Goal: Task Accomplishment & Management: Complete application form

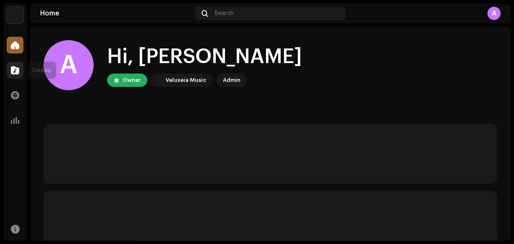
click at [12, 75] on div at bounding box center [15, 70] width 17 height 17
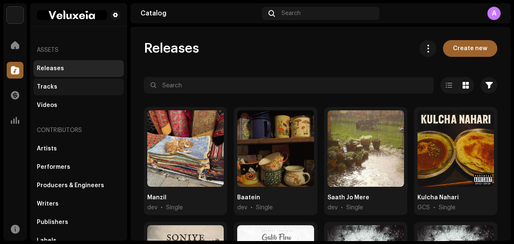
click at [93, 90] on div "Tracks" at bounding box center [79, 87] width 84 height 7
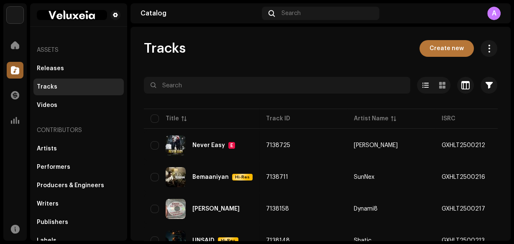
click at [441, 51] on span "Create new" at bounding box center [447, 48] width 34 height 17
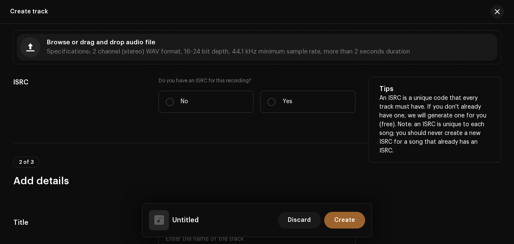
scroll to position [76, 0]
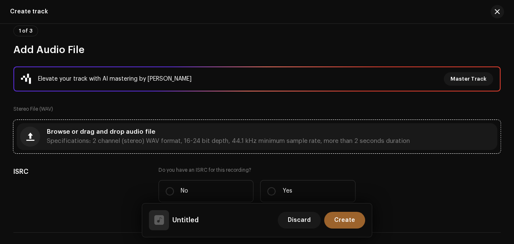
click at [298, 126] on div "Browse or drag and drop audio file Specifications: 2 channel (stereo) WAV forma…" at bounding box center [257, 136] width 481 height 27
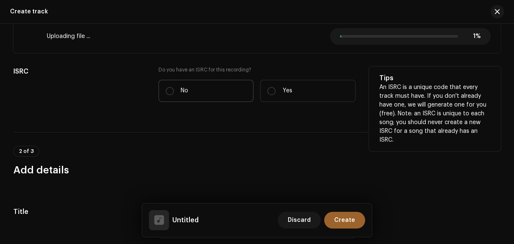
click at [193, 87] on label "No" at bounding box center [206, 91] width 95 height 22
click at [174, 87] on input "No" at bounding box center [170, 91] width 8 height 8
radio input "true"
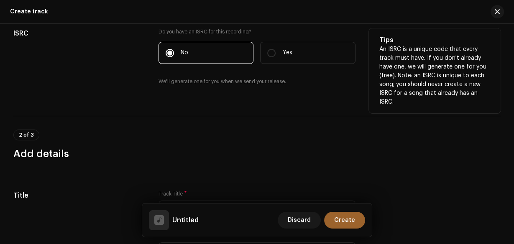
scroll to position [310, 0]
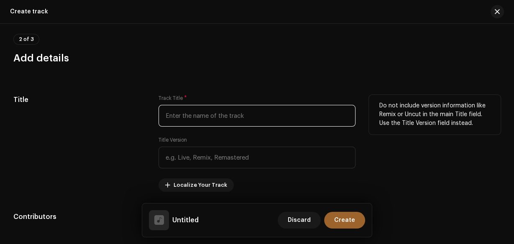
click at [236, 117] on input "text" at bounding box center [257, 116] width 197 height 22
paste input "Man Of Steel"
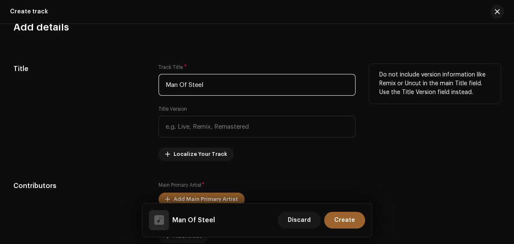
scroll to position [444, 0]
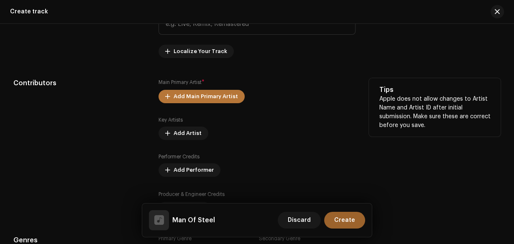
type input "Man Of Steel"
click at [222, 99] on span "Add Main Primary Artist" at bounding box center [206, 96] width 64 height 17
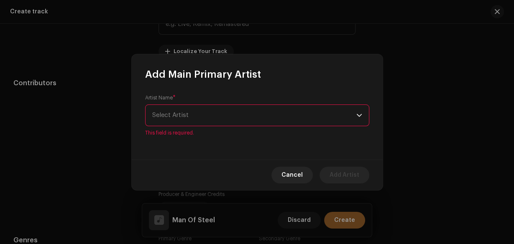
click at [184, 119] on span "Select Artist" at bounding box center [254, 115] width 204 height 21
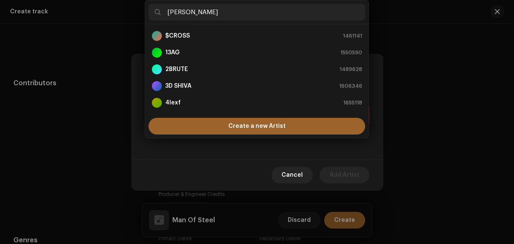
scroll to position [0, 0]
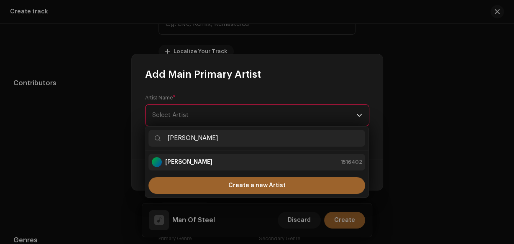
type input "[PERSON_NAME]"
click at [213, 163] on div "Viraj 1516402" at bounding box center [257, 162] width 210 height 10
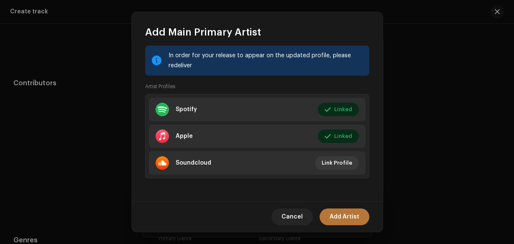
scroll to position [109, 0]
click at [346, 217] on span "Add Artist" at bounding box center [345, 217] width 30 height 17
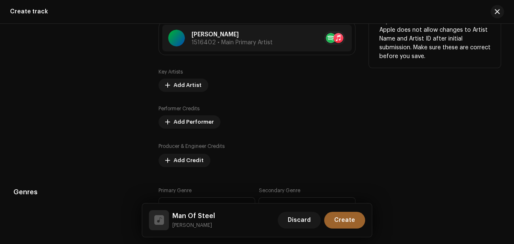
scroll to position [511, 0]
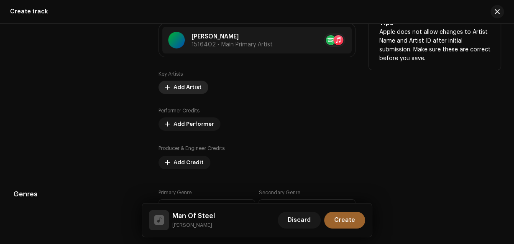
click at [176, 85] on span "Add Artist" at bounding box center [188, 87] width 28 height 17
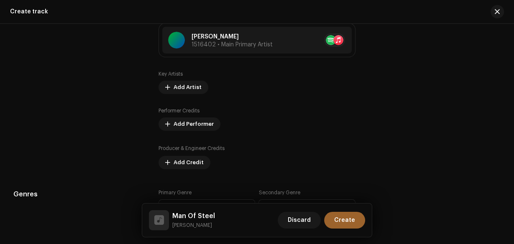
click at [61, 85] on div "Add Key Artist Role * Select role This field is required. Cancel Add Artist" at bounding box center [257, 122] width 514 height 244
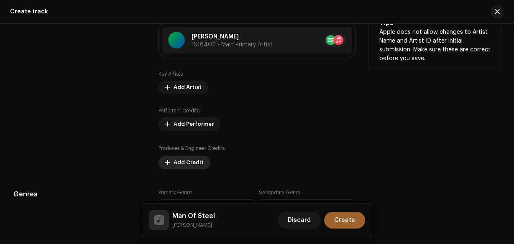
click at [195, 167] on span "Add Credit" at bounding box center [189, 162] width 30 height 17
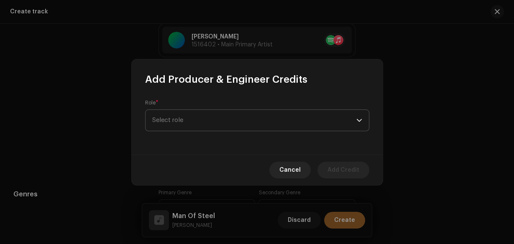
click at [193, 121] on span "Select role" at bounding box center [254, 120] width 204 height 21
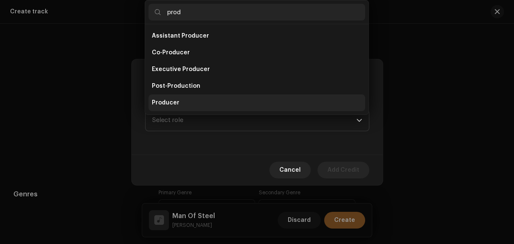
scroll to position [13, 0]
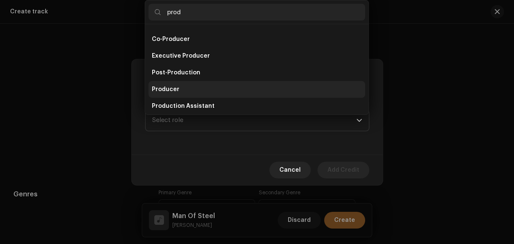
type input "prod"
click at [192, 87] on li "Producer" at bounding box center [257, 89] width 217 height 17
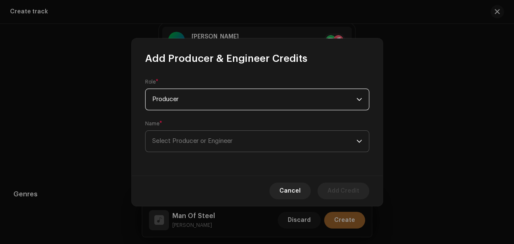
click at [197, 140] on span "Select Producer or Engineer" at bounding box center [192, 141] width 80 height 6
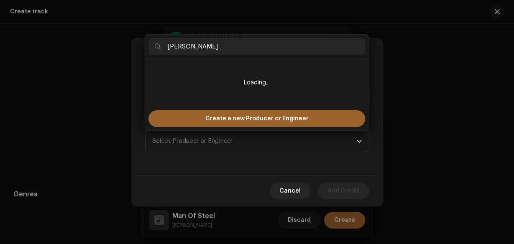
type input "Rama Low"
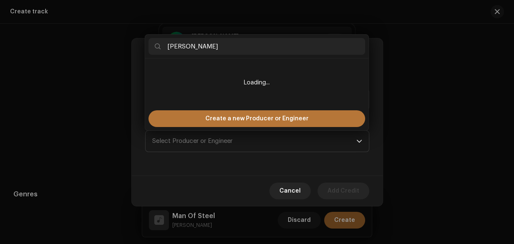
click at [216, 125] on div "Create a new Producer or Engineer" at bounding box center [256, 118] width 223 height 23
click at [217, 124] on span "Create a new Producer or Engineer" at bounding box center [256, 118] width 103 height 17
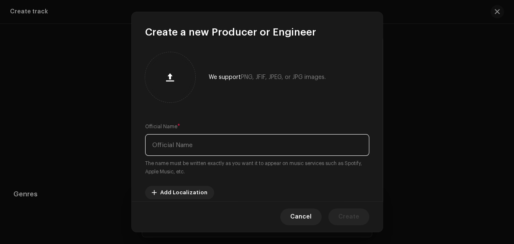
click at [215, 145] on input "text" at bounding box center [257, 145] width 224 height 22
paste input "Rama Low"
type input "Rama Low"
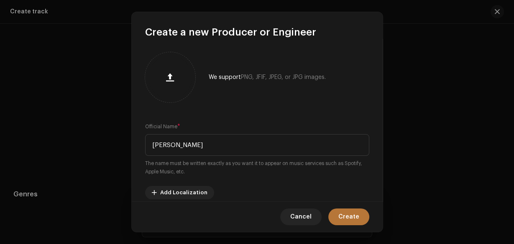
click at [362, 220] on button "Create" at bounding box center [348, 217] width 41 height 17
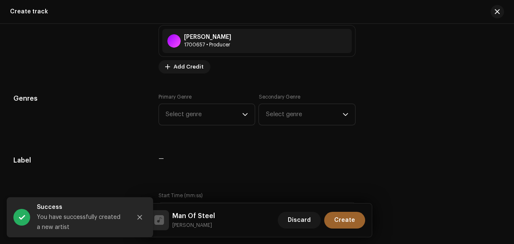
scroll to position [646, 0]
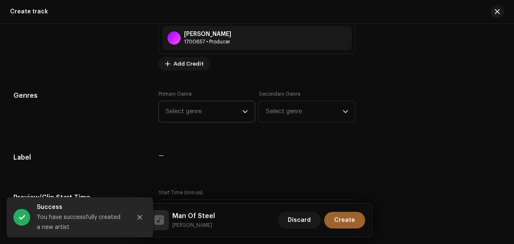
click at [240, 115] on span "Select genre" at bounding box center [204, 111] width 77 height 21
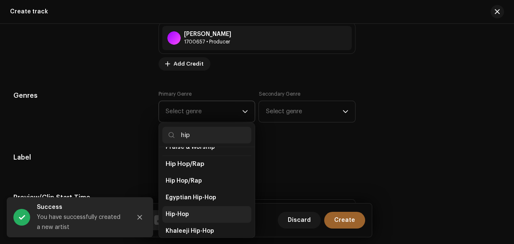
scroll to position [67, 0]
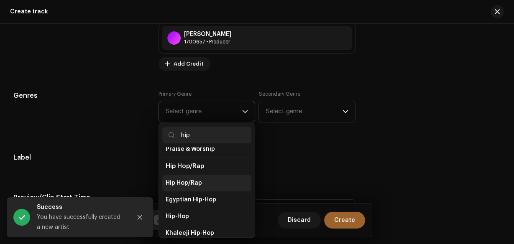
type input "hip"
click at [209, 175] on li "Hip Hop/Rap" at bounding box center [207, 183] width 90 height 17
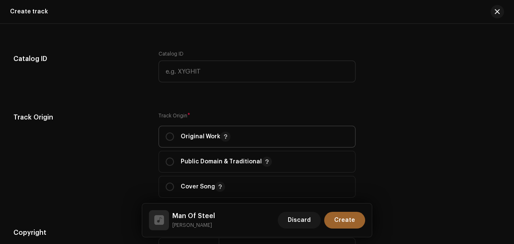
click at [208, 136] on p "Original Work" at bounding box center [206, 137] width 50 height 10
radio input "true"
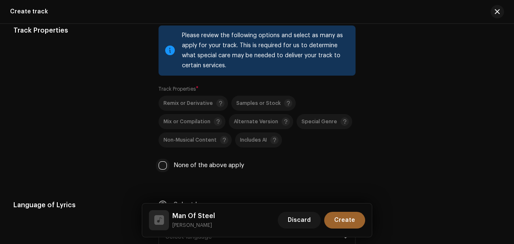
click at [161, 165] on input "None of the above apply" at bounding box center [163, 166] width 8 height 8
checkbox input "true"
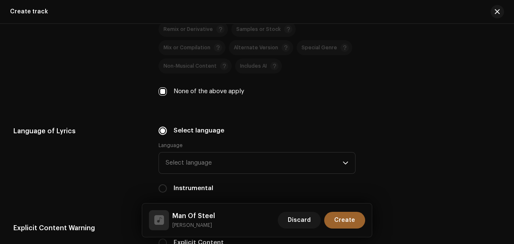
scroll to position [1248, 0]
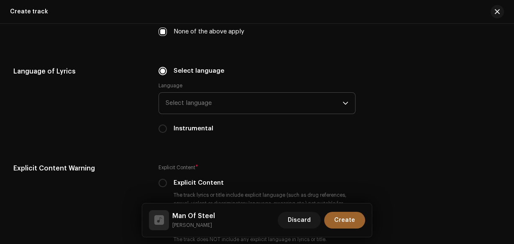
click at [234, 105] on span "Select language" at bounding box center [254, 103] width 177 height 21
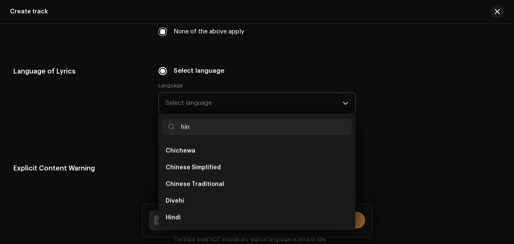
scroll to position [0, 0]
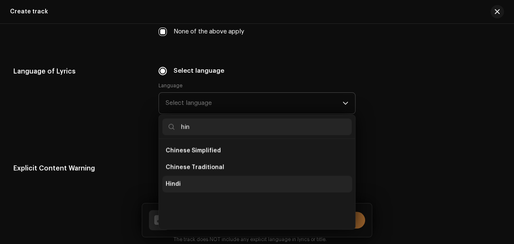
type input "hin"
click at [169, 184] on span "Hindi" at bounding box center [173, 184] width 15 height 8
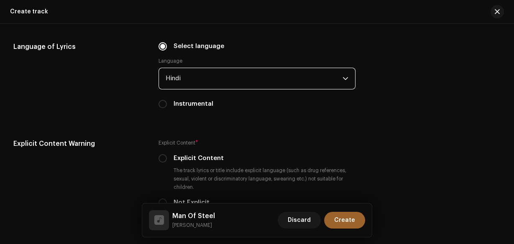
scroll to position [1382, 0]
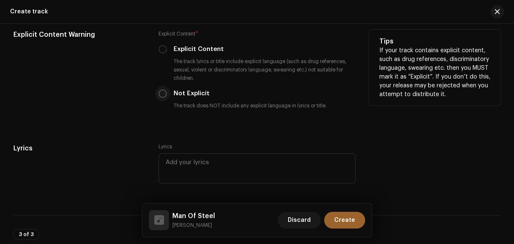
click at [159, 91] on input "Not Explicit" at bounding box center [163, 94] width 8 height 8
radio input "true"
click at [164, 52] on input "Explicit Content" at bounding box center [163, 49] width 8 height 8
radio input "true"
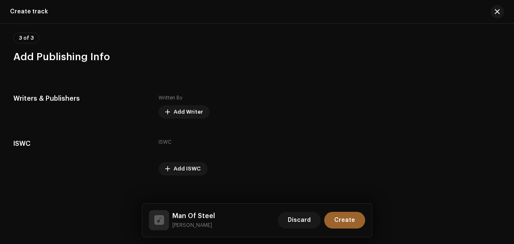
scroll to position [1583, 0]
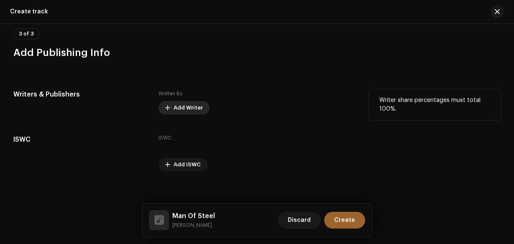
click at [194, 108] on span "Add Writer" at bounding box center [188, 108] width 29 height 17
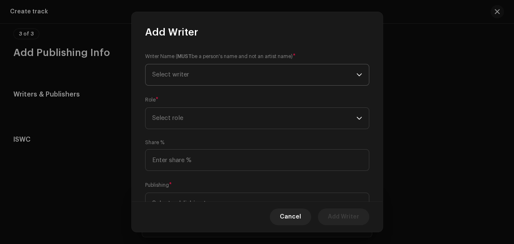
click at [200, 83] on span "Select writer" at bounding box center [254, 74] width 204 height 21
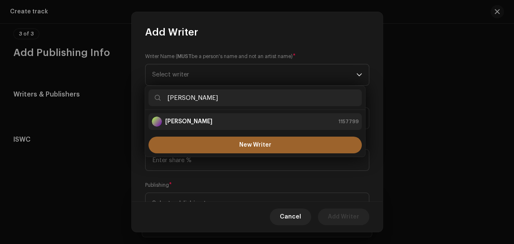
type input "Viraj Kimtani"
click at [208, 118] on div "Viraj Kimtani 1157799" at bounding box center [255, 122] width 207 height 10
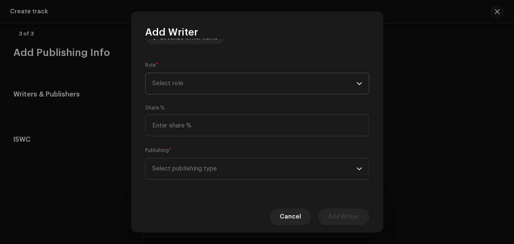
scroll to position [114, 0]
click at [207, 82] on span "Select role" at bounding box center [254, 82] width 204 height 21
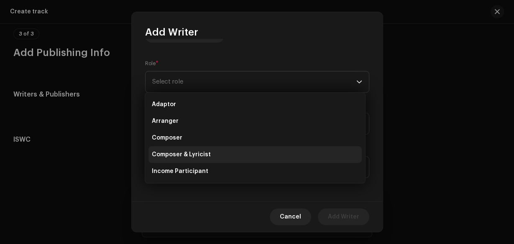
click at [214, 155] on li "Composer & Lyricist" at bounding box center [255, 154] width 213 height 17
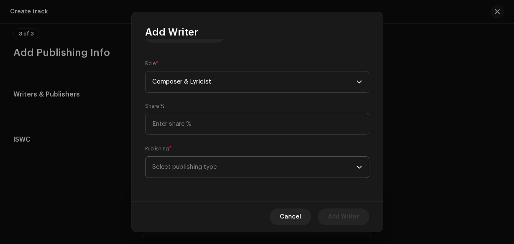
click at [214, 161] on span "Select publishing type" at bounding box center [254, 167] width 204 height 21
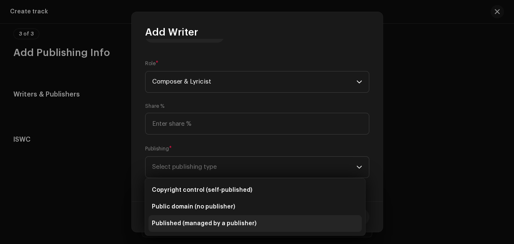
click at [231, 222] on span "Published (managed by a publisher)" at bounding box center [204, 224] width 105 height 8
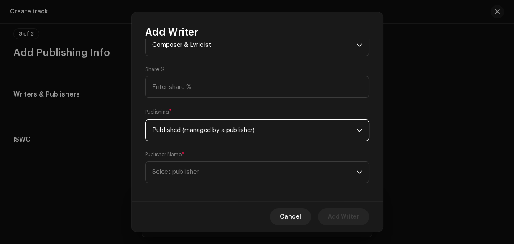
scroll to position [156, 0]
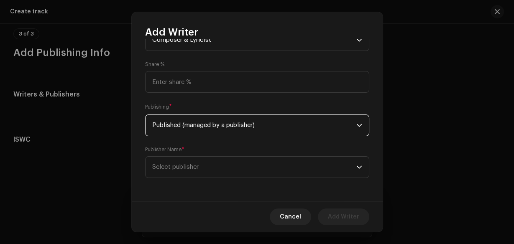
click at [237, 173] on span "Select publisher" at bounding box center [254, 167] width 204 height 21
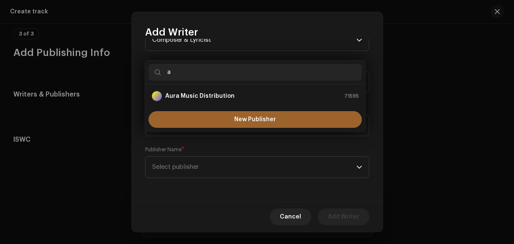
type input "a"
click at [204, 97] on strong "Aura Music Distribution" at bounding box center [199, 96] width 69 height 8
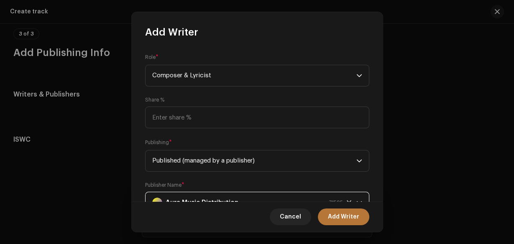
scroll to position [0, 0]
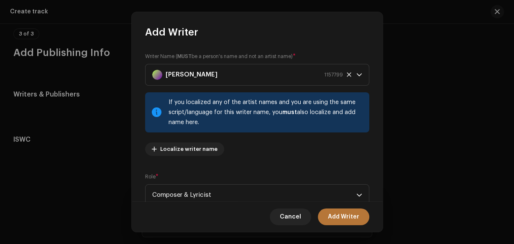
click at [344, 223] on span "Add Writer" at bounding box center [343, 217] width 31 height 17
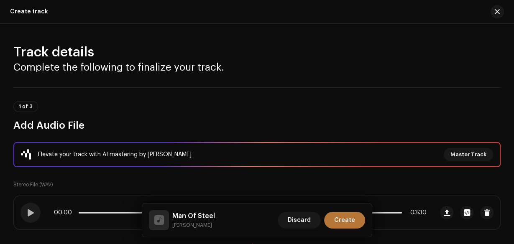
click at [355, 228] on button "Create" at bounding box center [344, 220] width 41 height 17
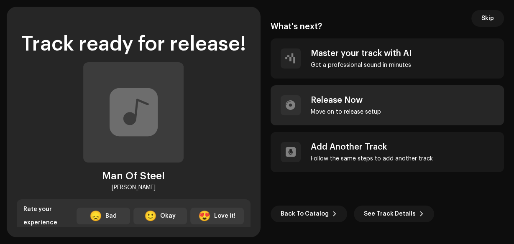
click at [391, 100] on div "Release Now Move on to release setup" at bounding box center [388, 105] width 234 height 40
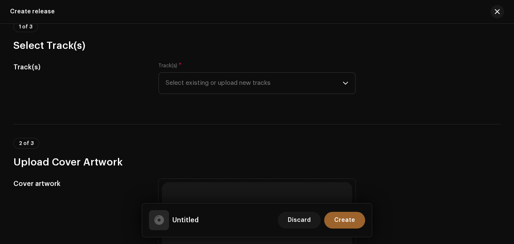
scroll to position [201, 0]
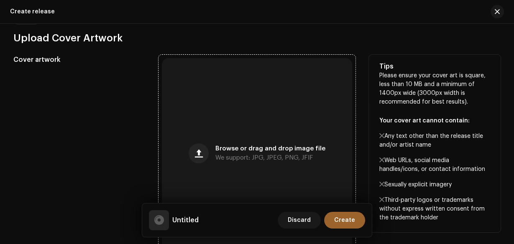
click at [304, 128] on div "Browse or drag and drop image file We support: JPG, JPEG, PNG, JFIF" at bounding box center [257, 153] width 191 height 191
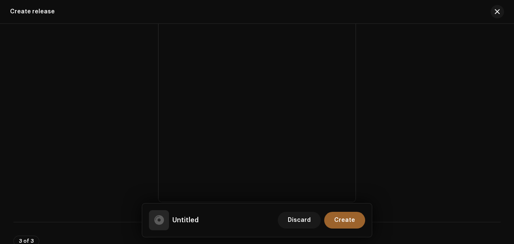
scroll to position [502, 0]
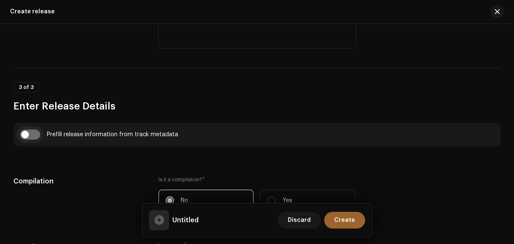
click at [34, 138] on input "checkbox" at bounding box center [30, 135] width 20 height 10
checkbox input "true"
type input "Man Of Steel"
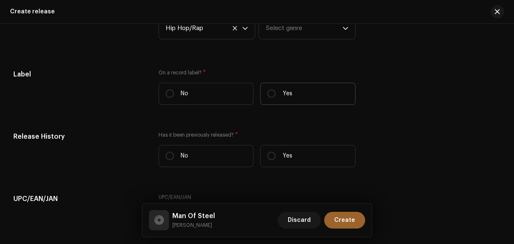
click at [292, 92] on label "Yes" at bounding box center [307, 94] width 95 height 22
click at [276, 92] on input "Yes" at bounding box center [271, 94] width 8 height 8
radio input "true"
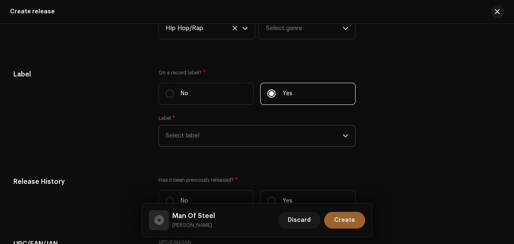
click at [263, 128] on span "Select label" at bounding box center [254, 136] width 177 height 21
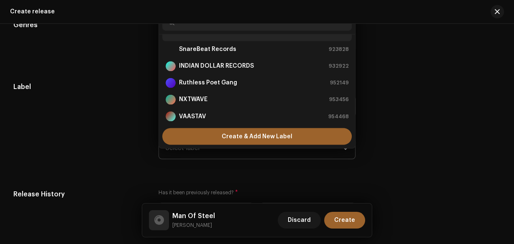
scroll to position [3, 0]
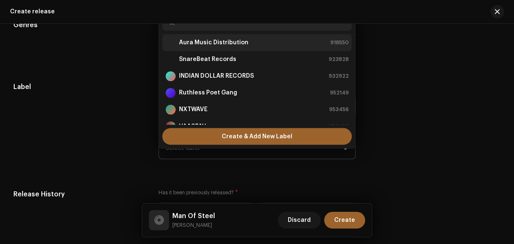
click at [205, 41] on strong "Aura Music Distribution" at bounding box center [213, 42] width 69 height 8
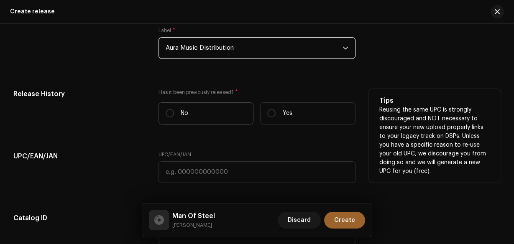
click at [202, 112] on label "No" at bounding box center [206, 114] width 95 height 22
click at [174, 112] on input "No" at bounding box center [170, 113] width 8 height 8
radio input "true"
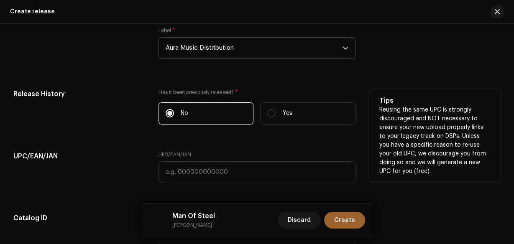
scroll to position [1491, 0]
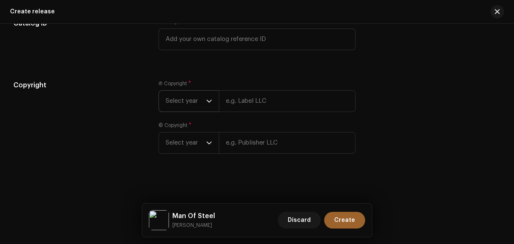
click at [185, 105] on span "Select year" at bounding box center [186, 101] width 41 height 21
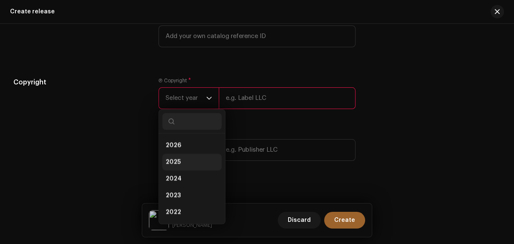
click at [185, 159] on li "2025" at bounding box center [191, 162] width 59 height 17
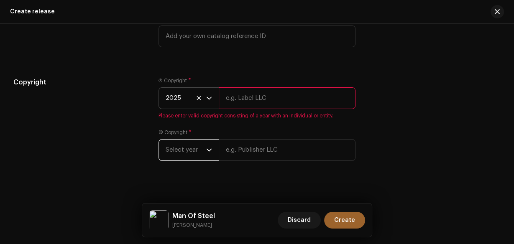
click at [187, 156] on span "Select year" at bounding box center [186, 150] width 41 height 21
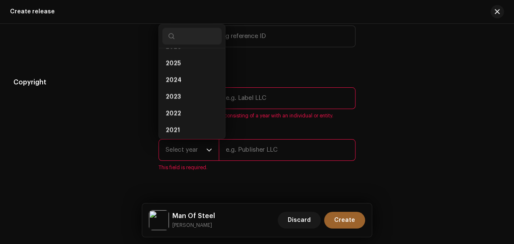
scroll to position [3, 0]
click at [171, 71] on li "2025" at bounding box center [191, 73] width 59 height 17
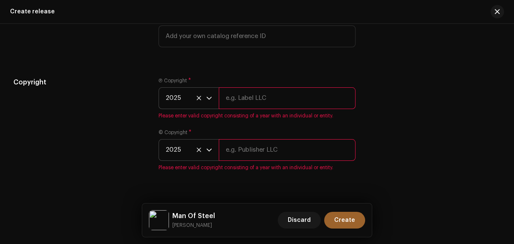
click at [178, 224] on small "[PERSON_NAME]" at bounding box center [193, 225] width 43 height 8
copy small "[PERSON_NAME]"
click at [227, 101] on input "text" at bounding box center [287, 98] width 137 height 22
paste input "[PERSON_NAME]"
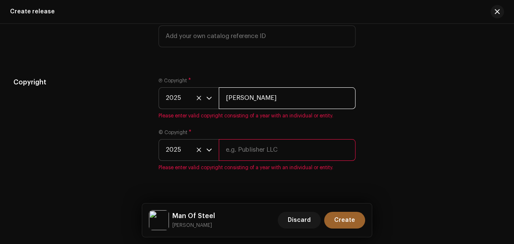
type input "[PERSON_NAME]"
click at [229, 146] on input "text" at bounding box center [287, 150] width 137 height 22
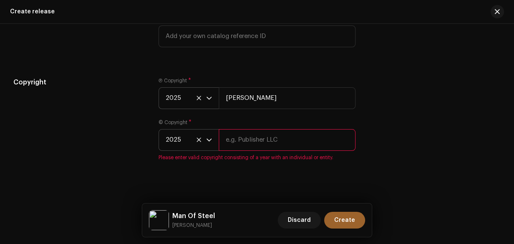
paste input "[PERSON_NAME]"
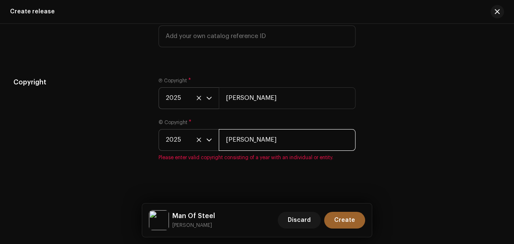
type input "[PERSON_NAME]"
click at [77, 112] on div "Copyright" at bounding box center [79, 124] width 132 height 94
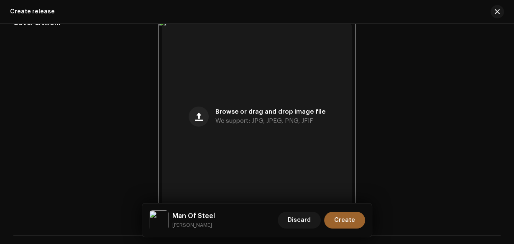
scroll to position [286, 0]
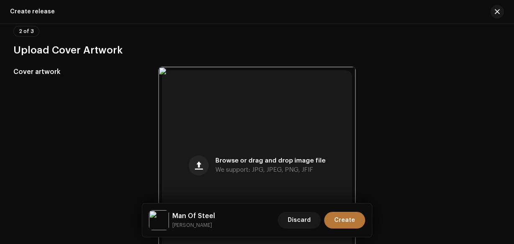
click at [352, 219] on span "Create" at bounding box center [344, 220] width 21 height 17
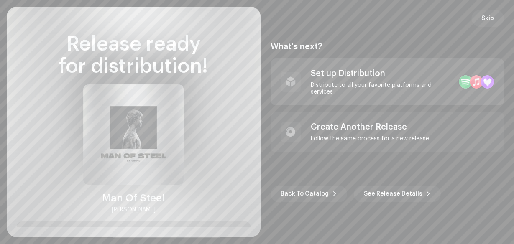
click at [343, 98] on div "Set up Distribution Distribute to all your favorite platforms and services" at bounding box center [388, 82] width 234 height 47
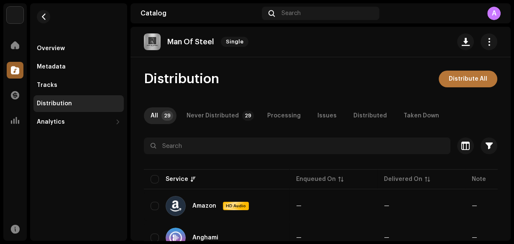
click at [456, 71] on span "Distribute All" at bounding box center [468, 79] width 38 height 17
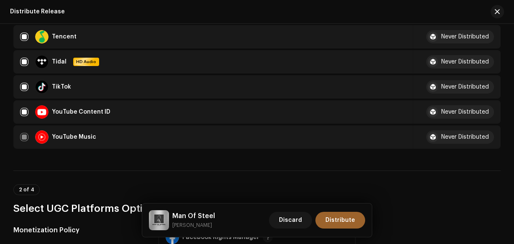
scroll to position [703, 0]
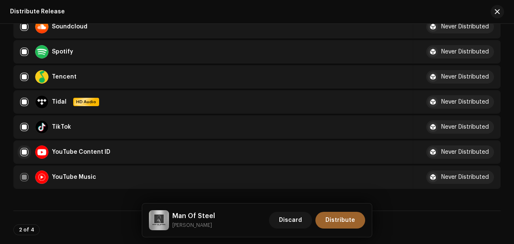
click at [23, 148] on input "checkbox" at bounding box center [24, 152] width 8 height 8
checkbox input "false"
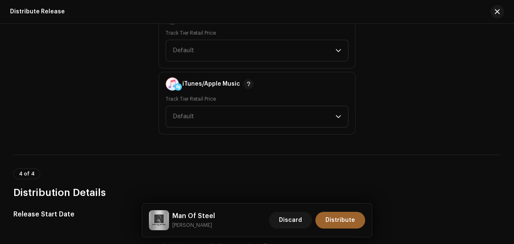
scroll to position [1352, 0]
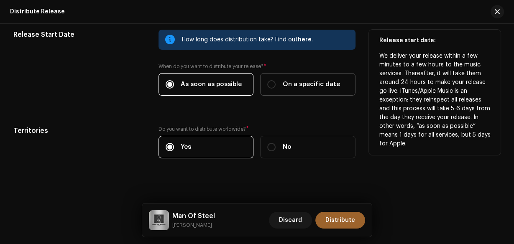
click at [282, 80] on span "On a specific date" at bounding box center [310, 84] width 57 height 9
click at [276, 80] on input "On a specific date" at bounding box center [271, 84] width 8 height 8
radio input "true"
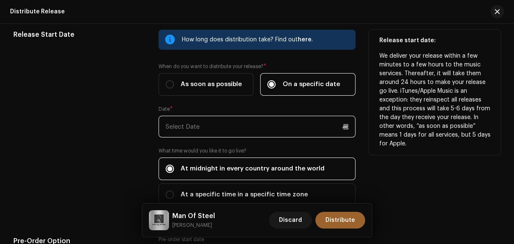
click at [263, 119] on p-datepicker at bounding box center [257, 127] width 197 height 22
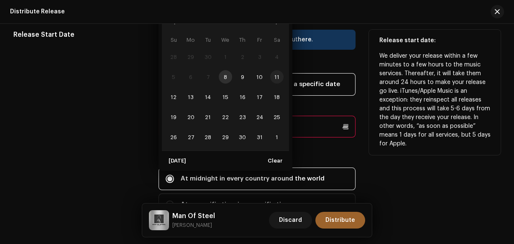
click at [277, 73] on span "11" at bounding box center [276, 76] width 13 height 13
type input "10/11/2025"
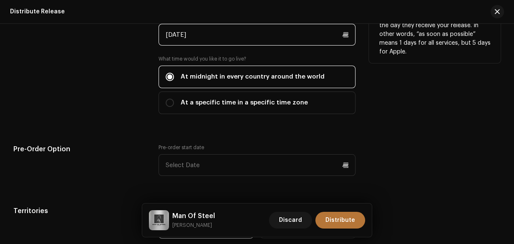
scroll to position [1524, 0]
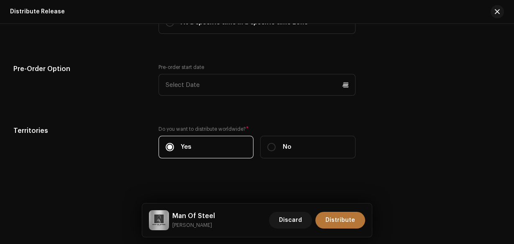
click at [345, 214] on span "Distribute" at bounding box center [341, 220] width 30 height 17
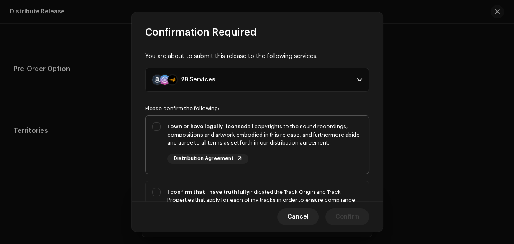
click at [291, 143] on div "I own or have legally licensed all copyrights to the sound recordings, composit…" at bounding box center [264, 135] width 195 height 25
checkbox input "true"
click at [295, 192] on div "I confirm that I have truthfully indicated the Track Origin and Track Propertie…" at bounding box center [264, 208] width 195 height 41
checkbox input "true"
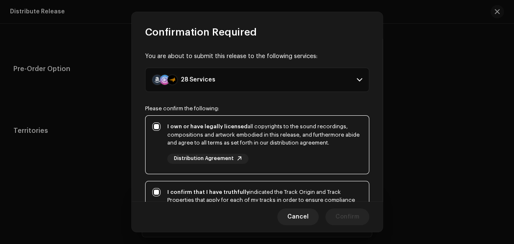
scroll to position [167, 0]
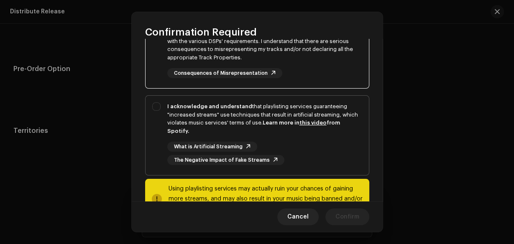
click at [334, 136] on div "I acknowledge and understand that playlisting services guaranteeing "increased …" at bounding box center [264, 134] width 195 height 63
checkbox input "true"
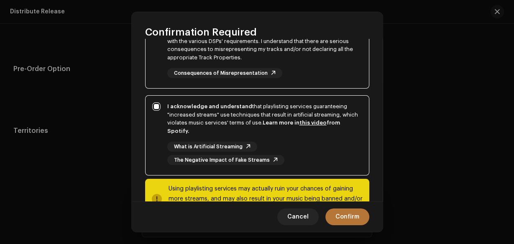
click at [341, 212] on span "Confirm" at bounding box center [348, 217] width 24 height 17
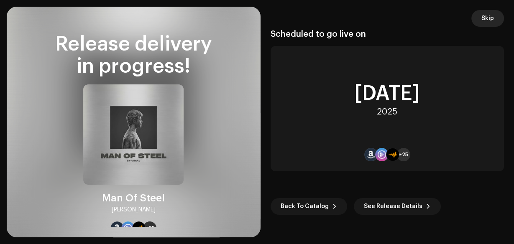
click at [491, 13] on span "Skip" at bounding box center [488, 18] width 13 height 17
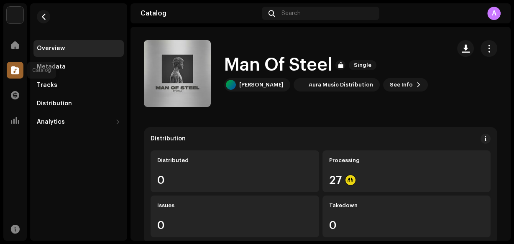
click at [14, 71] on span at bounding box center [15, 70] width 8 height 7
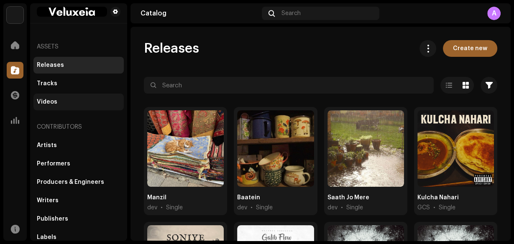
scroll to position [8, 0]
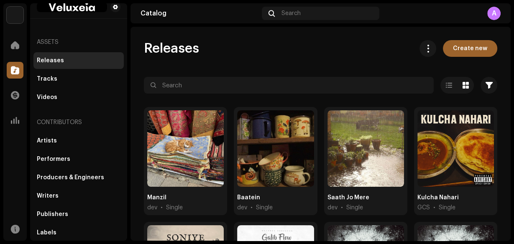
click at [63, 67] on div "Releases" at bounding box center [78, 60] width 90 height 17
click at [64, 74] on div "Tracks" at bounding box center [78, 79] width 90 height 17
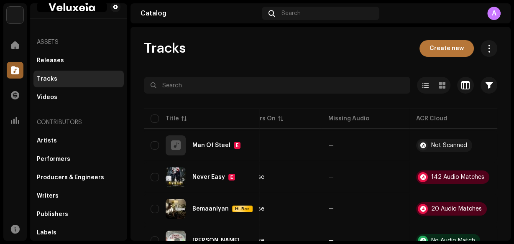
click at [444, 47] on span "Create new" at bounding box center [447, 48] width 34 height 17
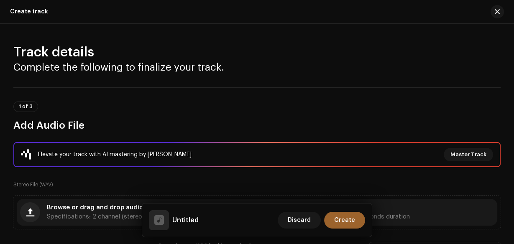
scroll to position [134, 0]
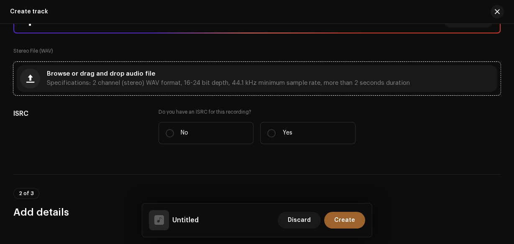
click at [299, 58] on div "Elevate your track with AI mastering by Masterchannel Master Track Stereo File …" at bounding box center [256, 81] width 487 height 146
click at [291, 74] on div "Browse or drag and drop audio file Specifications: 2 channel (stereo) WAV forma…" at bounding box center [228, 78] width 363 height 15
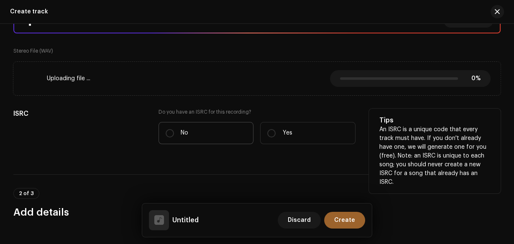
click at [205, 138] on label "No" at bounding box center [206, 133] width 95 height 22
click at [174, 138] on input "No" at bounding box center [170, 133] width 8 height 8
radio input "true"
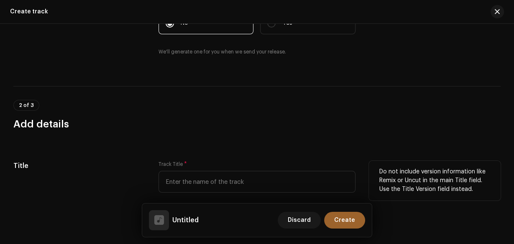
scroll to position [335, 0]
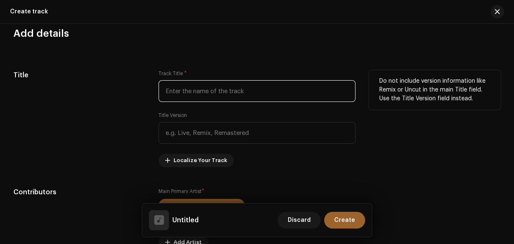
click at [197, 86] on input "text" at bounding box center [257, 91] width 197 height 22
paste input "[PERSON_NAME]"
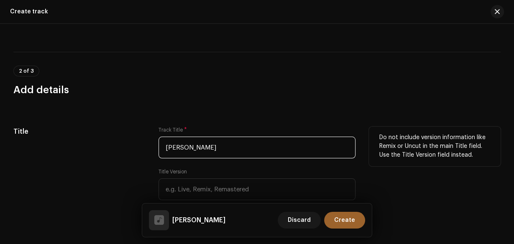
scroll to position [268, 0]
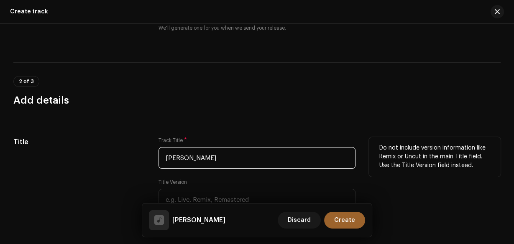
drag, startPoint x: 198, startPoint y: 155, endPoint x: 150, endPoint y: 152, distance: 48.2
click at [150, 152] on div "Title Track Title * Viraj Title Version Localize Your Track Do not include vers…" at bounding box center [256, 185] width 487 height 97
paste input "Nowhere"
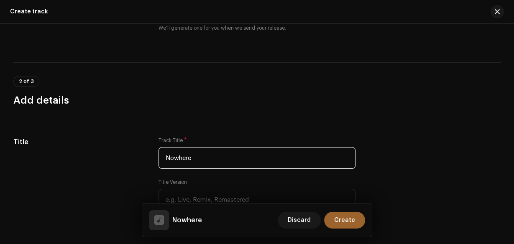
scroll to position [435, 0]
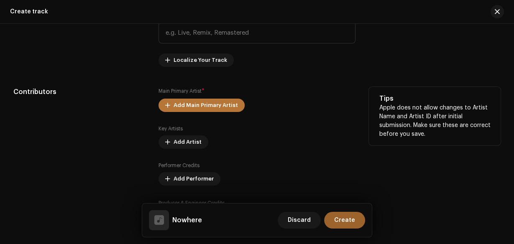
type input "Nowhere"
click at [210, 108] on span "Add Main Primary Artist" at bounding box center [206, 105] width 64 height 17
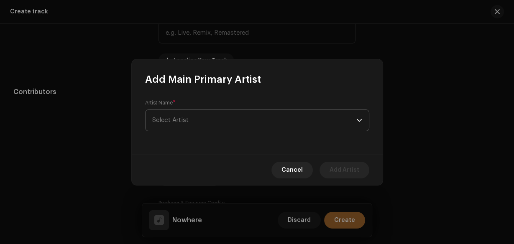
click at [205, 120] on span "Select Artist" at bounding box center [254, 120] width 204 height 21
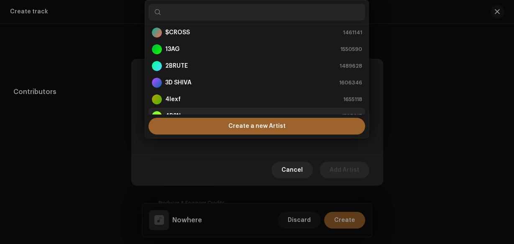
scroll to position [13, 0]
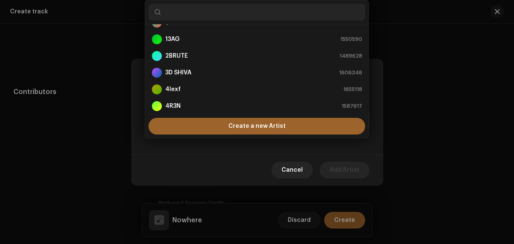
paste input "[PERSON_NAME]"
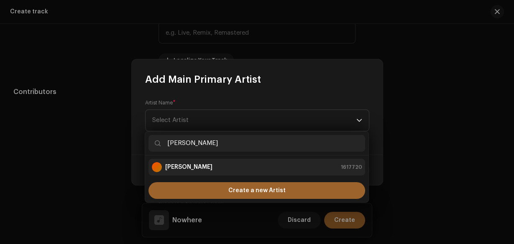
type input "[PERSON_NAME]"
click at [197, 161] on li "Wasif Irshad 1617720" at bounding box center [257, 167] width 217 height 17
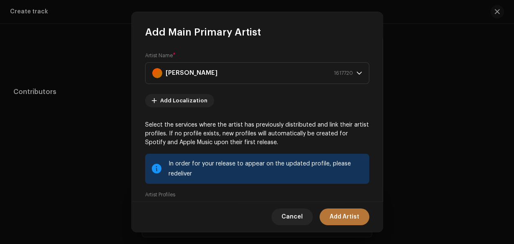
click at [352, 217] on span "Add Artist" at bounding box center [345, 217] width 30 height 17
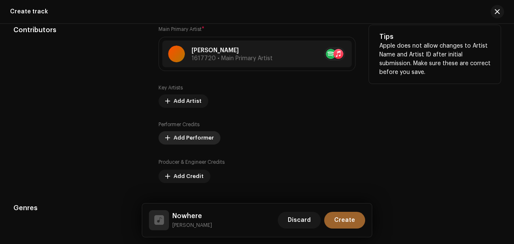
scroll to position [503, 0]
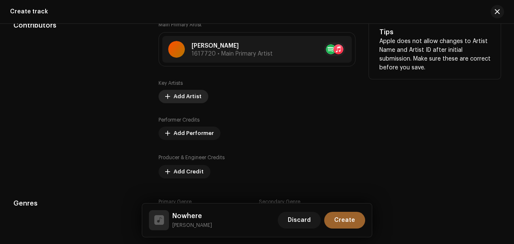
click at [192, 100] on span "Add Artist" at bounding box center [188, 96] width 28 height 17
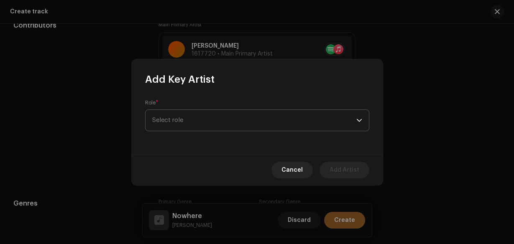
click at [195, 126] on span "Select role" at bounding box center [254, 120] width 204 height 21
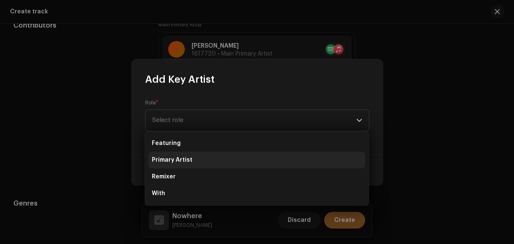
click at [197, 162] on li "Primary Artist" at bounding box center [257, 160] width 217 height 17
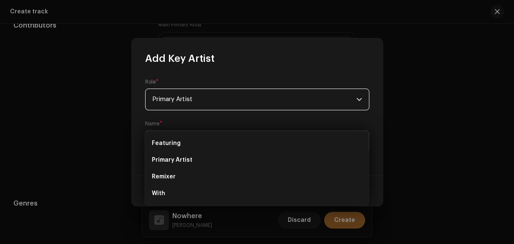
click at [196, 138] on span "Select Artist" at bounding box center [254, 141] width 204 height 21
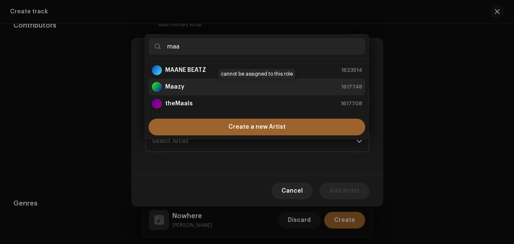
type input "maa"
click at [177, 89] on strong "Maazy" at bounding box center [174, 87] width 19 height 8
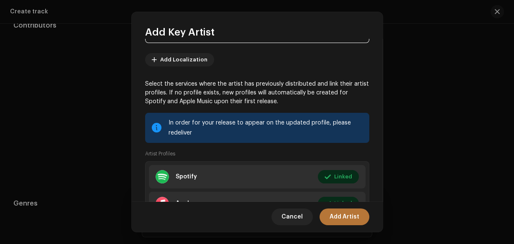
scroll to position [151, 0]
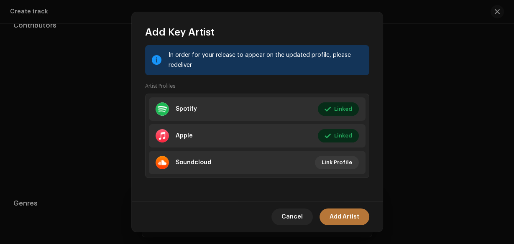
click at [354, 214] on span "Add Artist" at bounding box center [345, 217] width 30 height 17
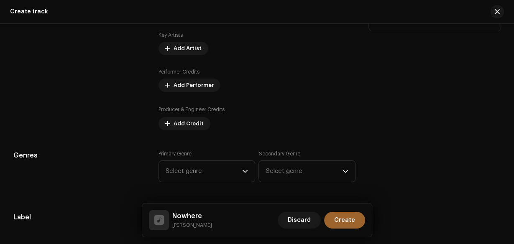
scroll to position [569, 0]
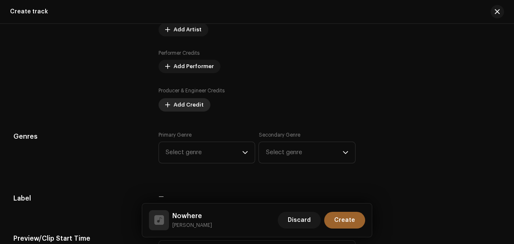
click at [194, 105] on span "Add Credit" at bounding box center [189, 105] width 30 height 17
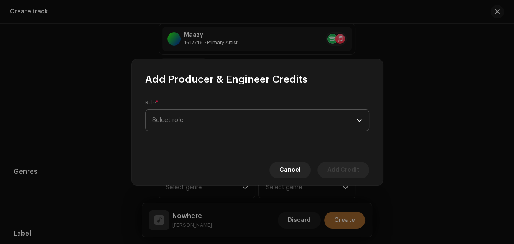
click at [197, 115] on span "Select role" at bounding box center [254, 120] width 204 height 21
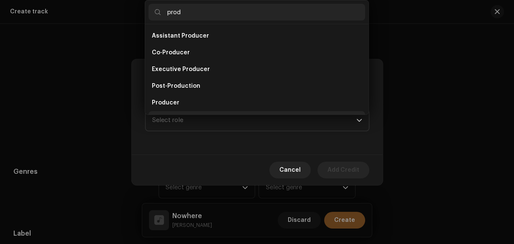
scroll to position [13, 0]
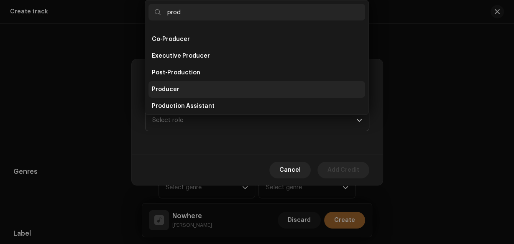
type input "prod"
click at [186, 92] on li "Producer" at bounding box center [257, 89] width 217 height 17
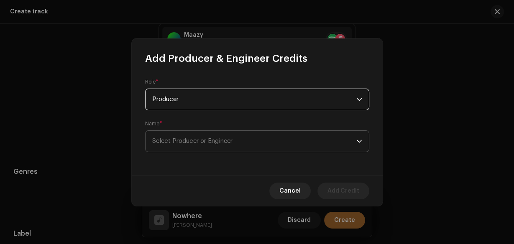
click at [190, 130] on div "Name * Select Producer or Engineer" at bounding box center [257, 137] width 224 height 32
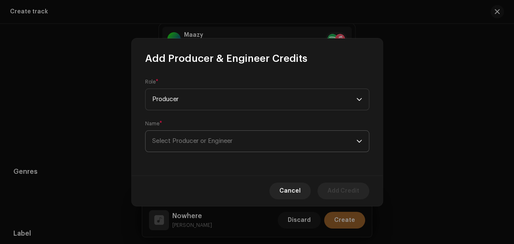
click at [191, 135] on span "Select Producer or Engineer" at bounding box center [254, 141] width 204 height 21
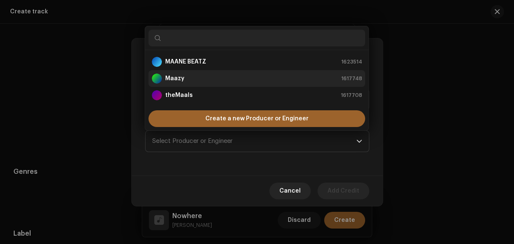
click at [181, 77] on strong "Maazy" at bounding box center [174, 78] width 19 height 8
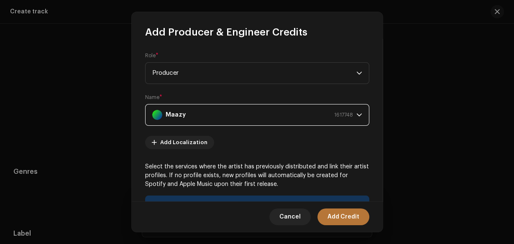
click at [333, 220] on span "Add Credit" at bounding box center [344, 217] width 32 height 17
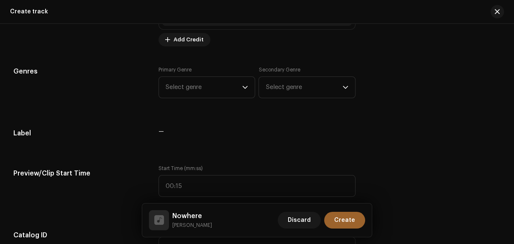
scroll to position [703, 0]
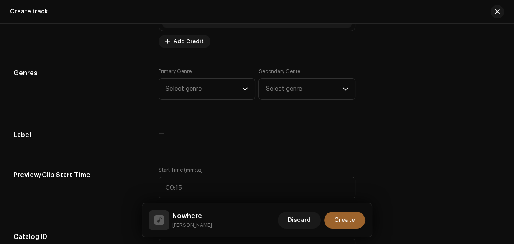
click at [238, 99] on div "Primary Genre Select genre Secondary Genre Select genre" at bounding box center [257, 89] width 197 height 42
click at [239, 97] on span "Select genre" at bounding box center [204, 89] width 77 height 21
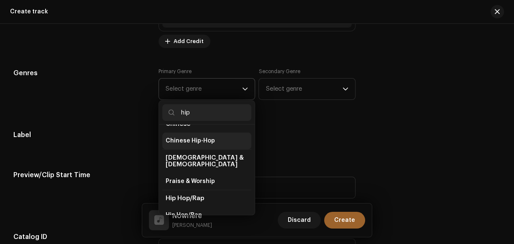
scroll to position [33, 0]
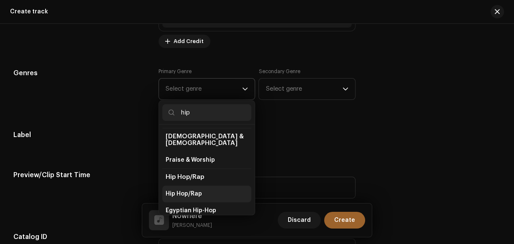
type input "hip"
click at [205, 186] on li "Hip Hop/Rap" at bounding box center [207, 194] width 90 height 17
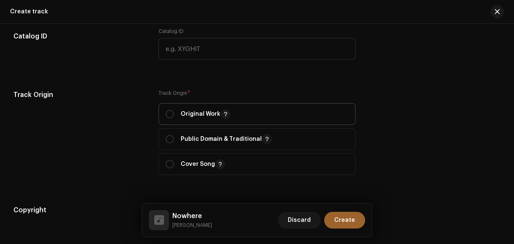
click at [211, 121] on span "Original Work" at bounding box center [257, 114] width 183 height 21
radio input "true"
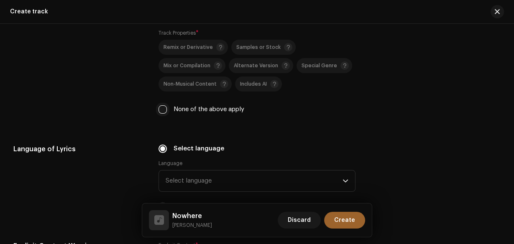
click at [163, 107] on input "None of the above apply" at bounding box center [163, 109] width 8 height 8
checkbox input "true"
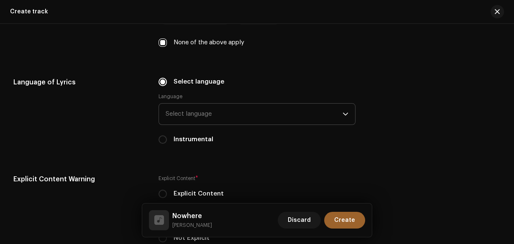
scroll to position [1272, 0]
click at [215, 118] on span "Select language" at bounding box center [254, 114] width 177 height 21
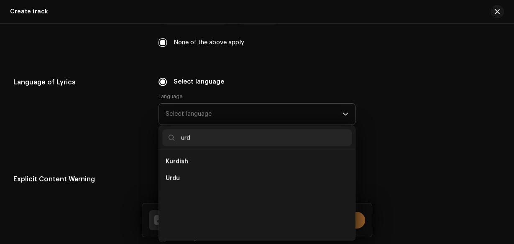
scroll to position [0, 0]
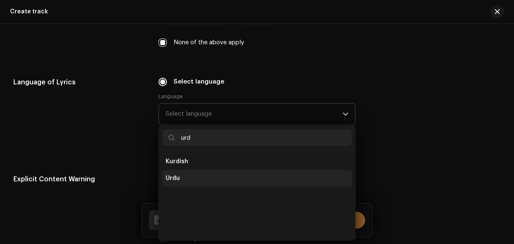
type input "urd"
click at [195, 175] on li "Urdu" at bounding box center [257, 178] width 190 height 17
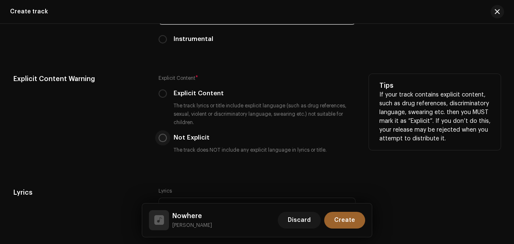
click at [162, 136] on input "Not Explicit" at bounding box center [163, 138] width 8 height 8
radio input "true"
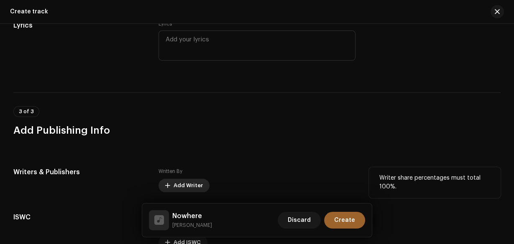
click at [193, 185] on span "Add Writer" at bounding box center [188, 185] width 29 height 17
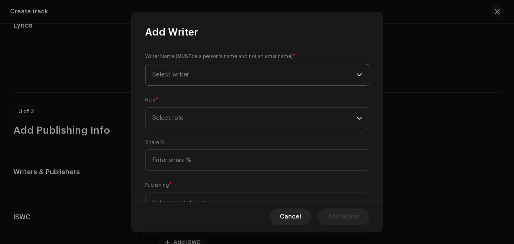
click at [198, 77] on span "Select writer" at bounding box center [254, 74] width 204 height 21
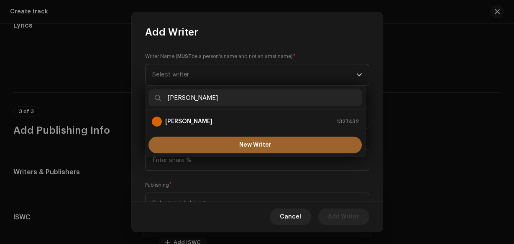
type input "[PERSON_NAME]"
click at [197, 122] on strong "[PERSON_NAME]" at bounding box center [188, 122] width 47 height 8
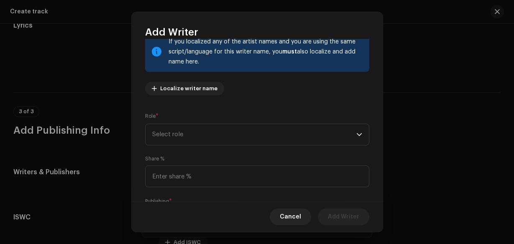
scroll to position [114, 0]
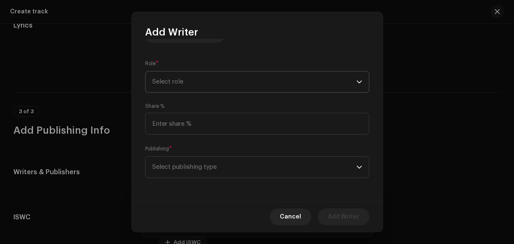
click at [192, 80] on span "Select role" at bounding box center [254, 82] width 204 height 21
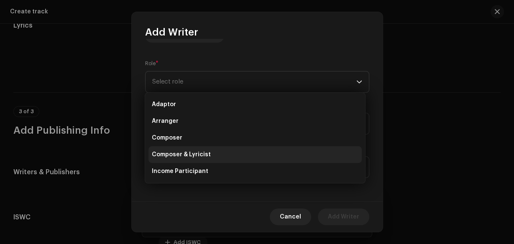
click at [199, 155] on span "Composer & Lyricist" at bounding box center [181, 155] width 59 height 8
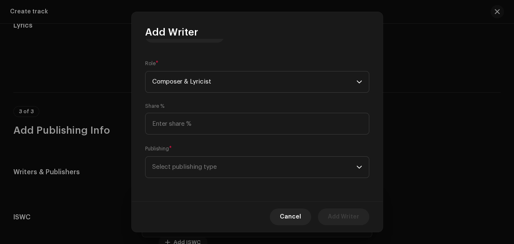
click at [201, 170] on span "Select publishing type" at bounding box center [254, 167] width 204 height 21
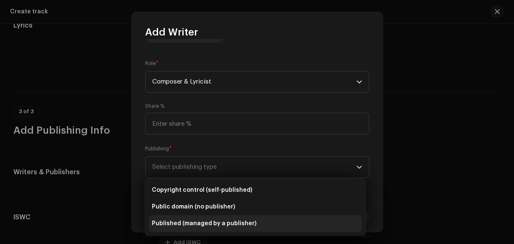
click at [212, 228] on li "Published (managed by a publisher)" at bounding box center [255, 223] width 213 height 17
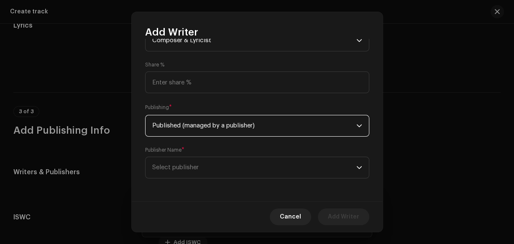
scroll to position [156, 0]
click at [236, 174] on span "Select publisher" at bounding box center [254, 167] width 204 height 21
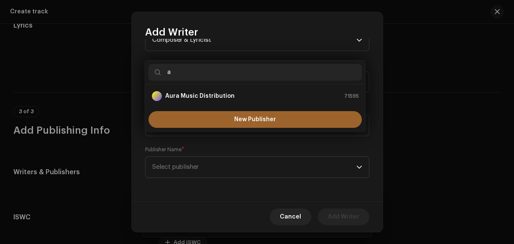
type input "a"
click at [204, 95] on strong "Aura Music Distribution" at bounding box center [199, 96] width 69 height 8
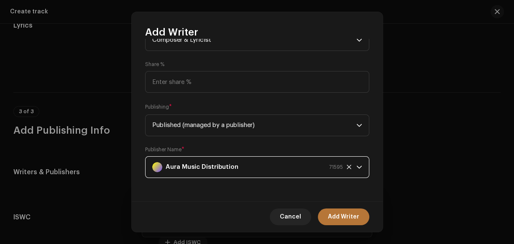
click at [354, 215] on span "Add Writer" at bounding box center [343, 217] width 31 height 17
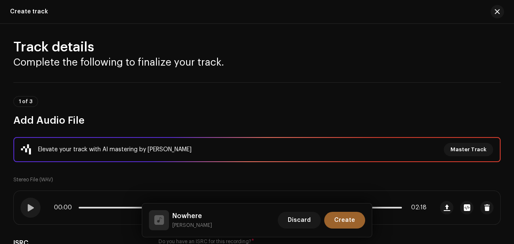
scroll to position [0, 0]
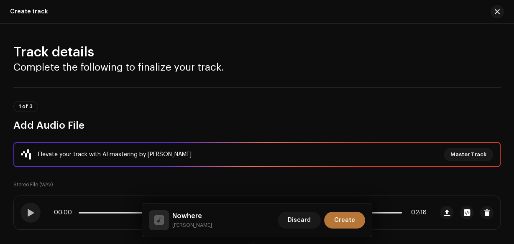
click at [349, 220] on span "Create" at bounding box center [344, 220] width 21 height 17
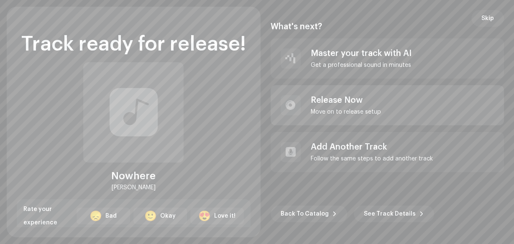
click at [308, 109] on div "Release Now Move on to release setup" at bounding box center [331, 105] width 100 height 20
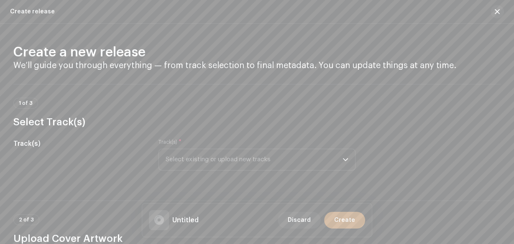
scroll to position [167, 0]
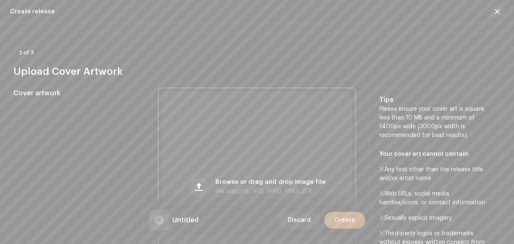
click at [264, 144] on div "Browse or drag and drop image file We support: JPG, JPEG, PNG, JFIF" at bounding box center [257, 187] width 191 height 191
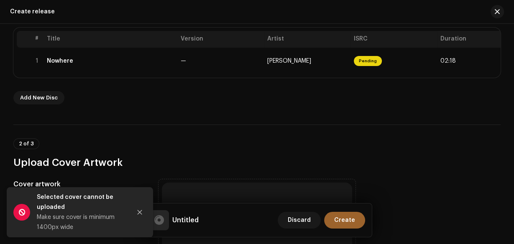
scroll to position [167, 0]
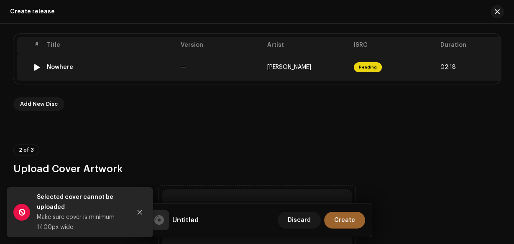
click at [243, 78] on td "—" at bounding box center [220, 67] width 87 height 27
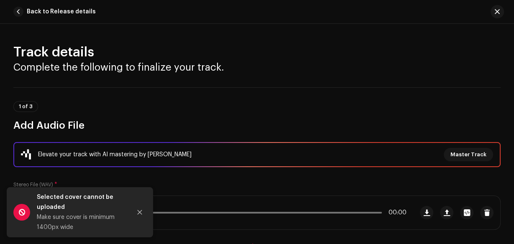
scroll to position [167, 0]
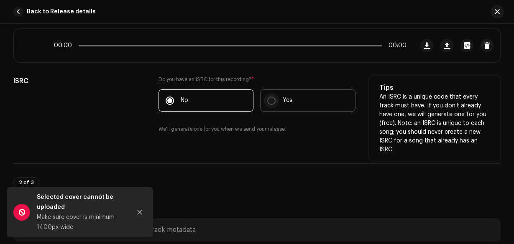
click at [268, 103] on input "Yes" at bounding box center [271, 101] width 8 height 8
radio input "true"
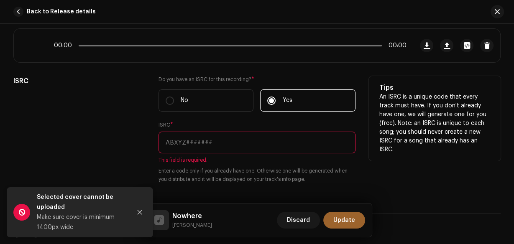
click at [244, 136] on input "text" at bounding box center [257, 143] width 197 height 22
paste input "QZWFJ2313476"
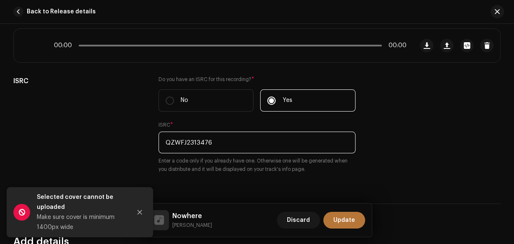
type input "QZWFJ2313476"
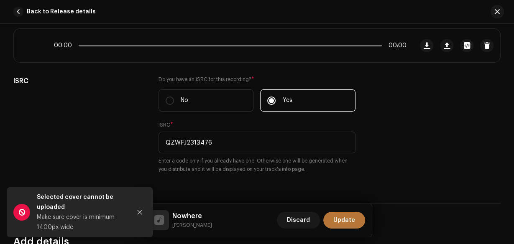
click at [353, 215] on span "Update" at bounding box center [344, 220] width 22 height 17
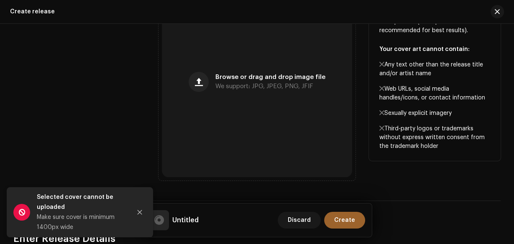
scroll to position [468, 0]
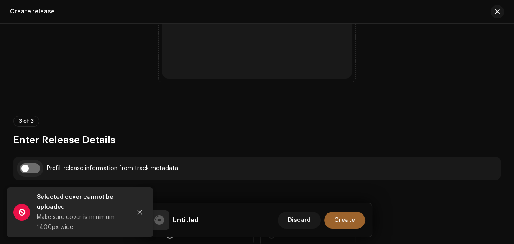
click at [36, 171] on input "checkbox" at bounding box center [30, 169] width 20 height 10
checkbox input "true"
type input "Nowhere"
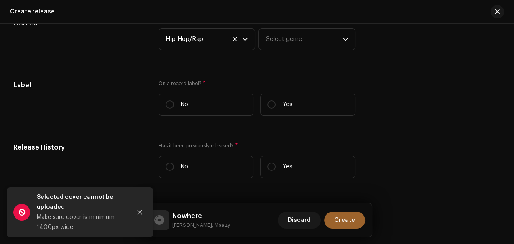
scroll to position [1238, 0]
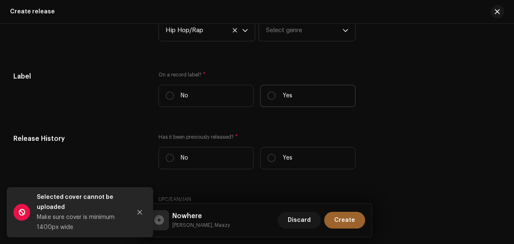
click at [302, 99] on label "Yes" at bounding box center [307, 96] width 95 height 22
click at [276, 99] on input "Yes" at bounding box center [271, 96] width 8 height 8
radio input "true"
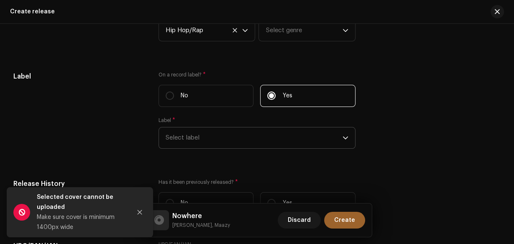
click at [259, 140] on span "Select label" at bounding box center [254, 138] width 177 height 21
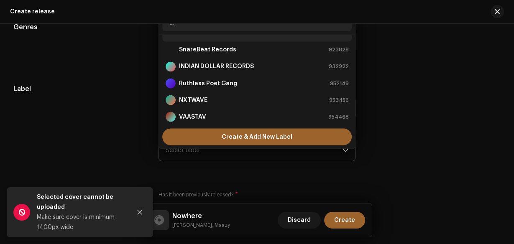
scroll to position [3, 0]
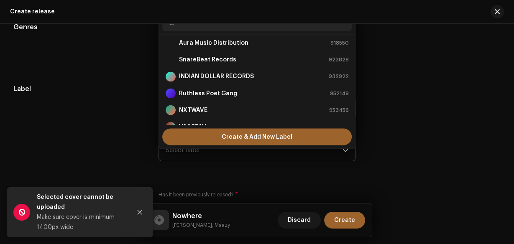
click at [215, 39] on div "Aura Music Distribution" at bounding box center [207, 43] width 83 height 10
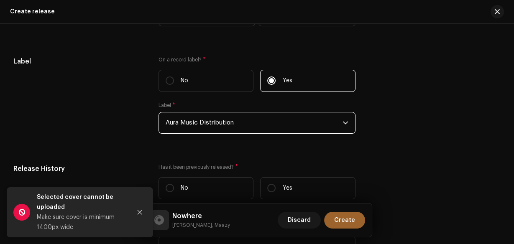
scroll to position [1326, 0]
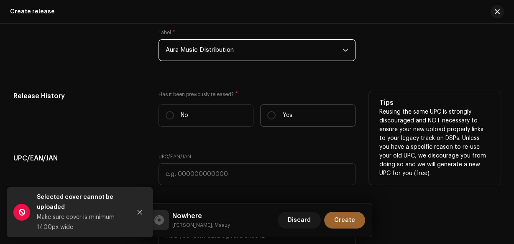
click at [296, 125] on label "Yes" at bounding box center [307, 116] width 95 height 22
click at [276, 120] on input "Yes" at bounding box center [271, 115] width 8 height 8
radio input "true"
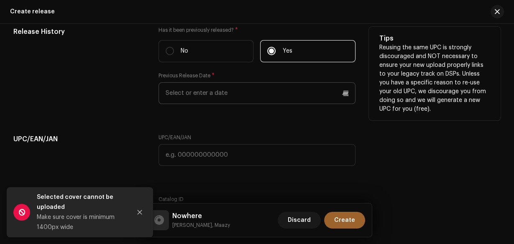
scroll to position [1393, 0]
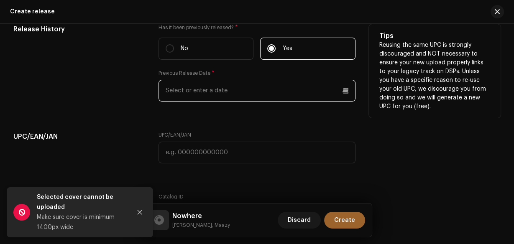
click at [235, 89] on p-datepicker at bounding box center [257, 91] width 197 height 22
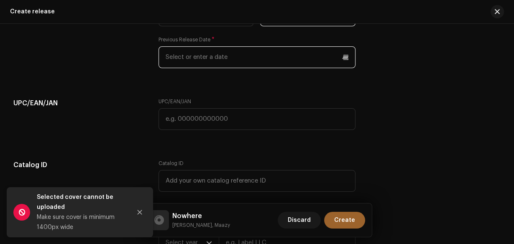
scroll to position [1426, 0]
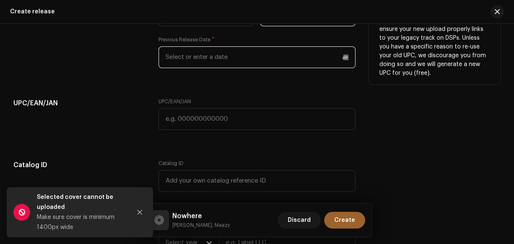
click at [254, 63] on input "text" at bounding box center [257, 57] width 197 height 22
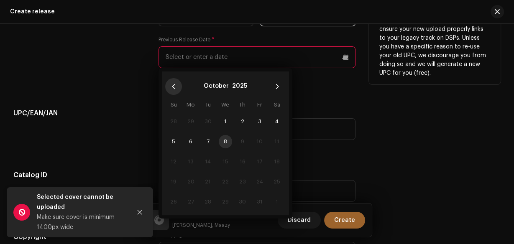
click at [173, 88] on icon "Previous Month" at bounding box center [174, 87] width 6 height 6
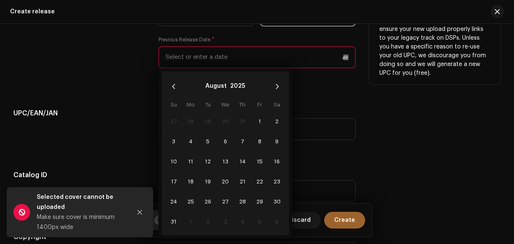
click at [173, 88] on icon "Previous Month" at bounding box center [174, 87] width 6 height 6
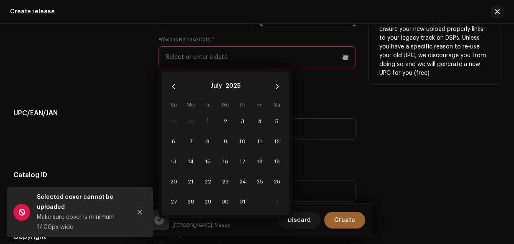
click at [173, 88] on icon "Previous Month" at bounding box center [174, 87] width 6 height 6
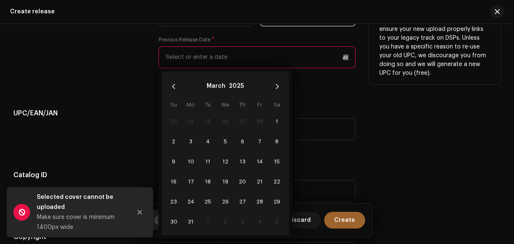
click at [173, 88] on icon "Previous Month" at bounding box center [174, 87] width 6 height 6
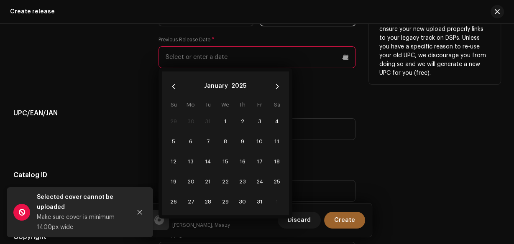
click at [173, 88] on icon "Previous Month" at bounding box center [174, 87] width 6 height 6
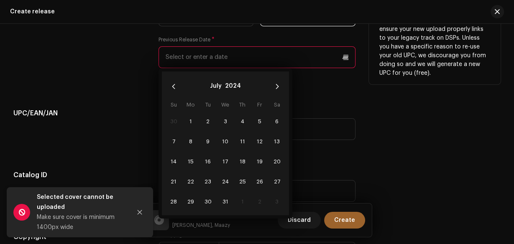
click at [173, 88] on icon "Previous Month" at bounding box center [174, 87] width 6 height 6
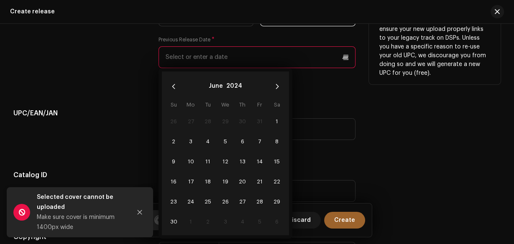
click at [173, 88] on icon "Previous Month" at bounding box center [174, 87] width 6 height 6
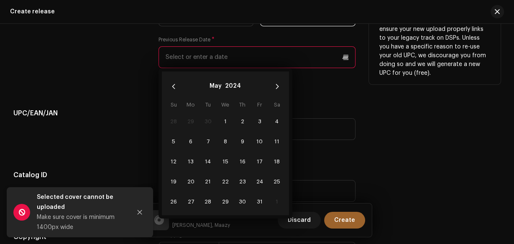
click at [173, 88] on icon "Previous Month" at bounding box center [174, 87] width 6 height 6
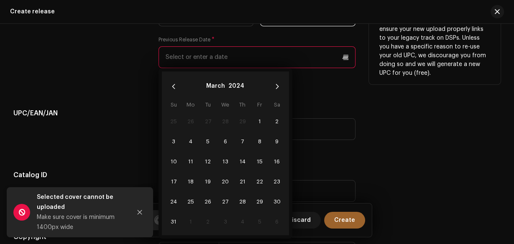
click at [173, 88] on icon "Previous Month" at bounding box center [174, 87] width 6 height 6
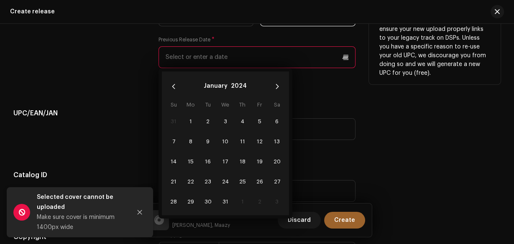
click at [173, 88] on icon "Previous Month" at bounding box center [174, 87] width 6 height 6
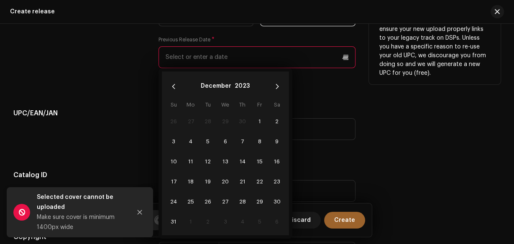
click at [173, 88] on icon "Previous Month" at bounding box center [174, 87] width 6 height 6
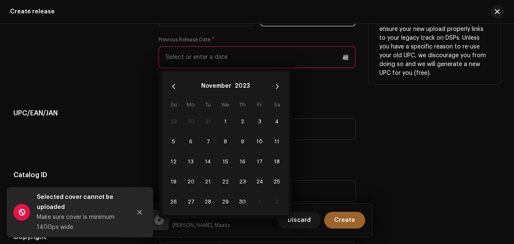
click at [173, 88] on icon "Previous Month" at bounding box center [174, 87] width 6 height 6
click at [277, 142] on span "12" at bounding box center [276, 141] width 13 height 13
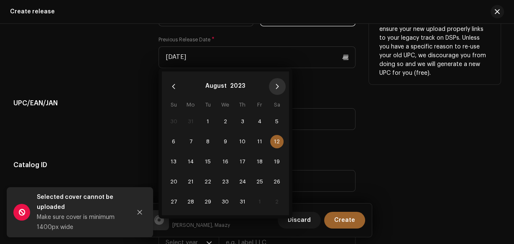
click at [278, 90] on icon "Next Month" at bounding box center [277, 87] width 6 height 6
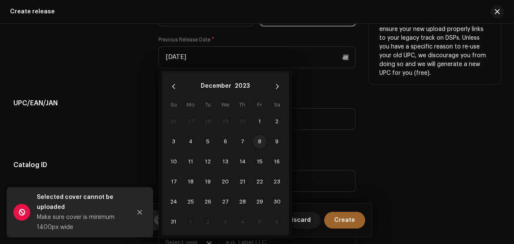
click at [258, 138] on span "8" at bounding box center [259, 141] width 13 height 13
type input "12/08/2023"
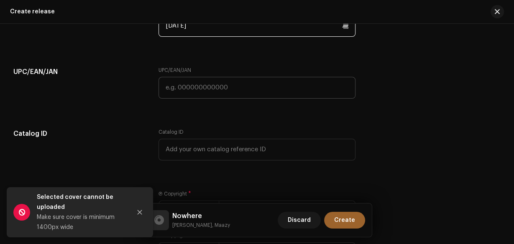
scroll to position [1460, 0]
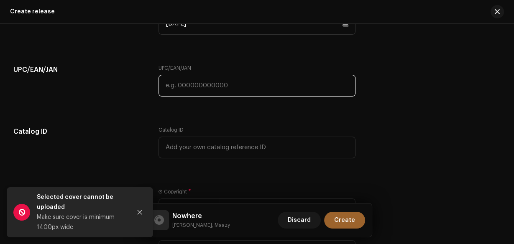
click at [284, 93] on input "text" at bounding box center [257, 86] width 197 height 22
paste input "810482527793"
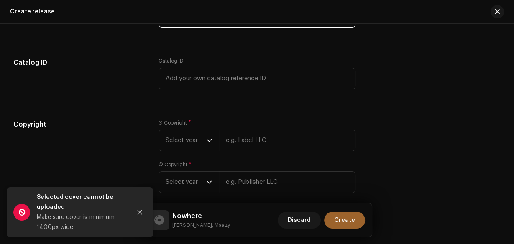
scroll to position [1571, 0]
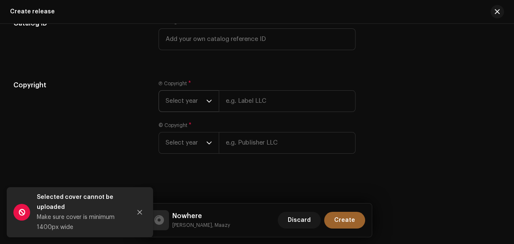
type input "810482527793"
click at [197, 104] on span "Select year" at bounding box center [186, 101] width 41 height 21
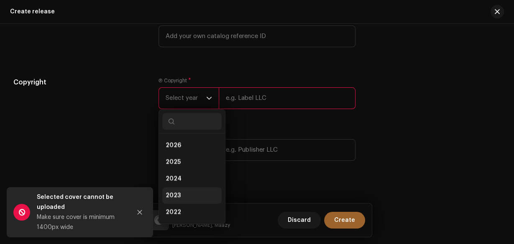
click at [190, 199] on li "2023" at bounding box center [191, 195] width 59 height 17
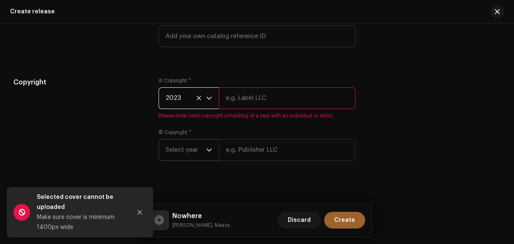
click at [197, 156] on span "Select year" at bounding box center [186, 150] width 41 height 21
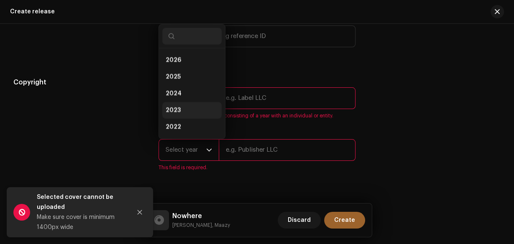
scroll to position [13, 0]
click at [180, 103] on li "2023" at bounding box center [191, 97] width 59 height 17
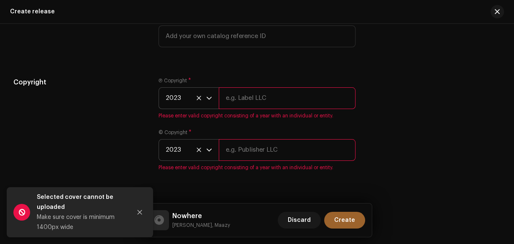
drag, startPoint x: 172, startPoint y: 224, endPoint x: 201, endPoint y: 226, distance: 29.4
click at [201, 226] on div "Nowhere Wasif Irshad, Maazy" at bounding box center [189, 220] width 81 height 20
copy small "[PERSON_NAME]"
click at [239, 104] on input "text" at bounding box center [287, 98] width 137 height 22
paste input "[PERSON_NAME]"
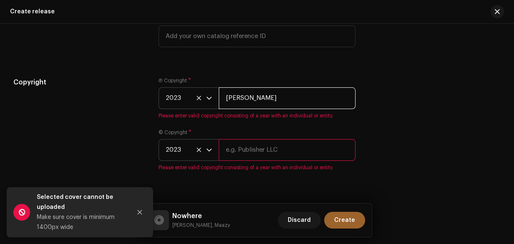
type input "[PERSON_NAME]"
click at [244, 149] on input "text" at bounding box center [287, 150] width 137 height 22
paste input "[PERSON_NAME]"
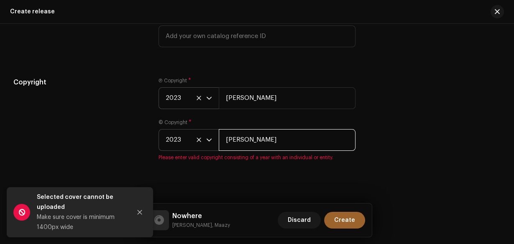
type input "[PERSON_NAME]"
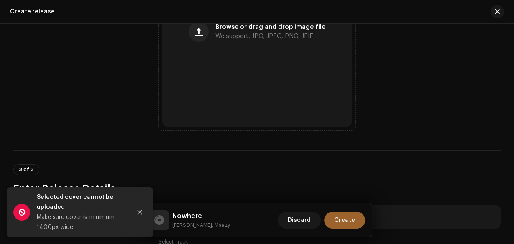
scroll to position [400, 0]
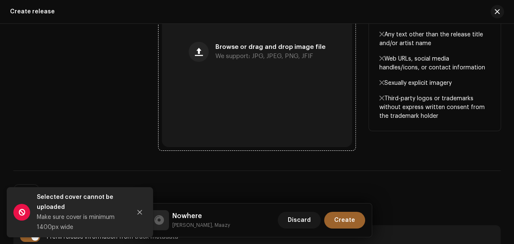
click at [300, 93] on div "Browse or drag and drop image file We support: JPG, JPEG, PNG, JFIF" at bounding box center [257, 51] width 191 height 191
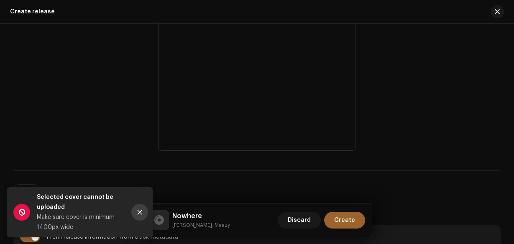
click at [139, 209] on button "Close" at bounding box center [139, 212] width 17 height 17
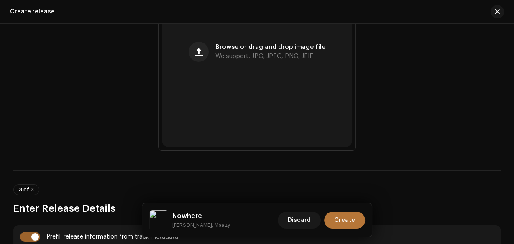
click at [344, 226] on span "Create" at bounding box center [344, 220] width 21 height 17
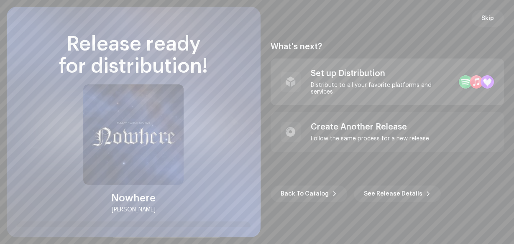
click at [430, 89] on div "Distribute to all your favorite platforms and services" at bounding box center [382, 88] width 142 height 13
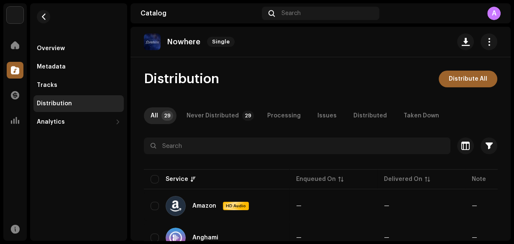
click at [451, 78] on span "Distribute All" at bounding box center [468, 79] width 38 height 17
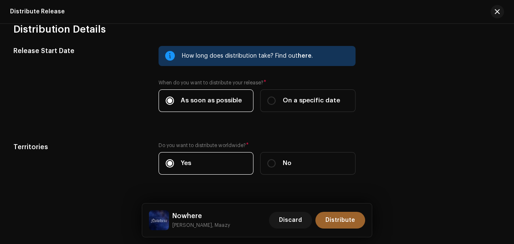
scroll to position [1408, 0]
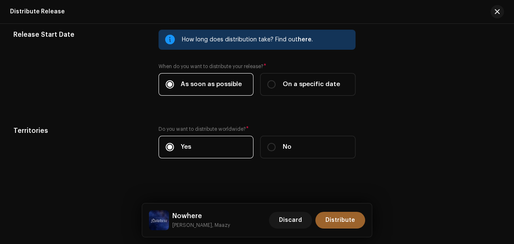
click at [338, 231] on div "Nowhere Wasif Irshad, Maazy Discard Distribute" at bounding box center [257, 220] width 230 height 33
click at [341, 221] on span "Distribute" at bounding box center [341, 220] width 30 height 17
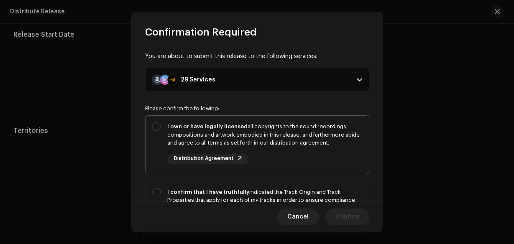
click at [297, 144] on div "I own or have legally licensed all copyrights to the sound recordings, composit…" at bounding box center [264, 135] width 195 height 25
checkbox input "true"
click at [305, 185] on div "I confirm that I have truthfully indicated the Track Origin and Track Propertie…" at bounding box center [257, 217] width 223 height 71
checkbox input "true"
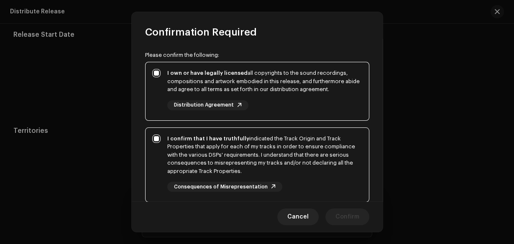
scroll to position [167, 0]
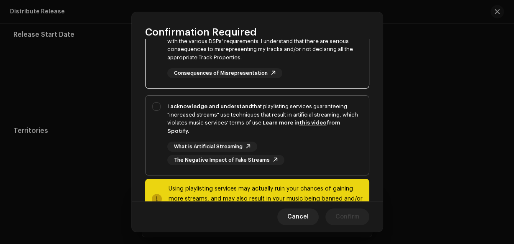
click at [331, 153] on div "What is Artificial Streaming The Negative Impact of Fake Streams" at bounding box center [264, 153] width 195 height 23
checkbox input "true"
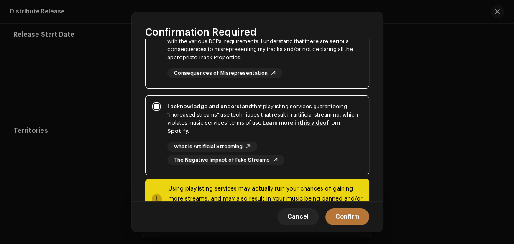
click at [338, 212] on span "Confirm" at bounding box center [348, 217] width 24 height 17
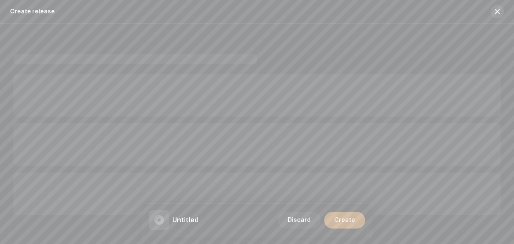
click at [498, 13] on span "button" at bounding box center [497, 11] width 5 height 7
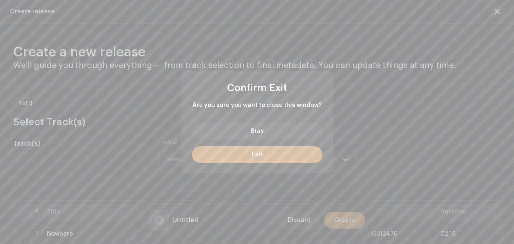
click at [246, 158] on button "Exit" at bounding box center [257, 154] width 131 height 17
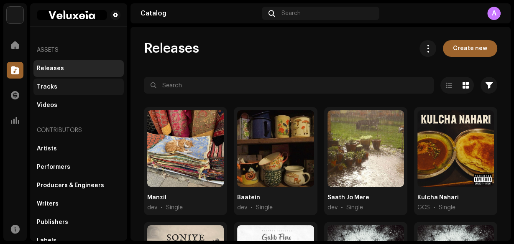
click at [105, 88] on div "Tracks" at bounding box center [79, 87] width 84 height 7
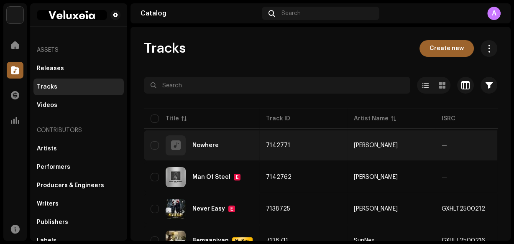
scroll to position [0, 290]
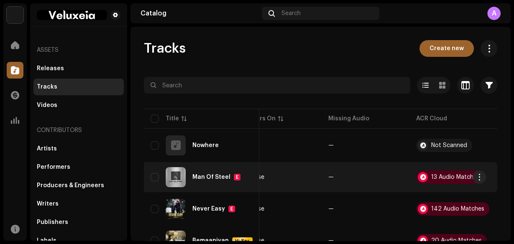
click at [204, 180] on div "Man Of Steel E" at bounding box center [216, 177] width 48 height 7
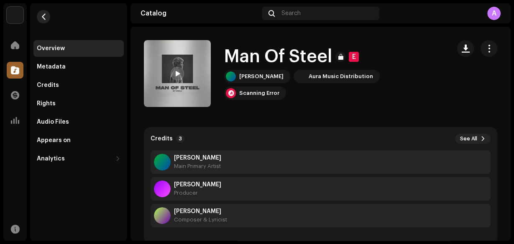
click at [47, 17] on button "button" at bounding box center [43, 16] width 13 height 13
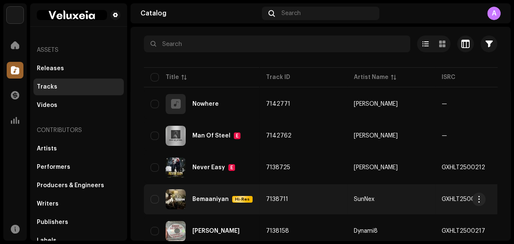
scroll to position [33, 0]
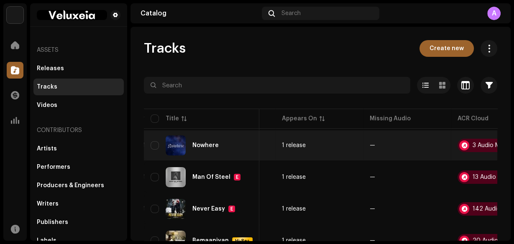
scroll to position [0, 290]
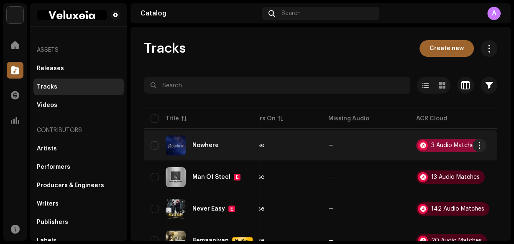
click at [449, 146] on div "3 Audio Matches" at bounding box center [454, 146] width 46 height 6
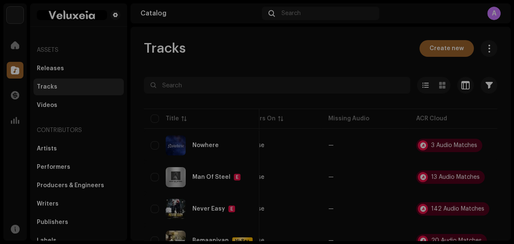
click at [393, 27] on div "Audio Recognition by Remix/Sample 3 All results require review/listening to avo…" at bounding box center [257, 122] width 514 height 244
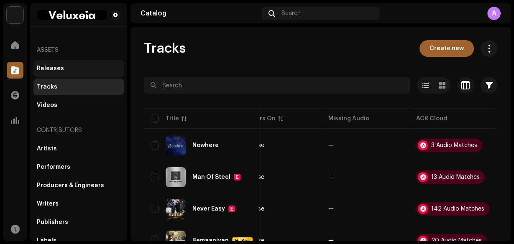
click at [40, 61] on div "Releases" at bounding box center [78, 68] width 90 height 17
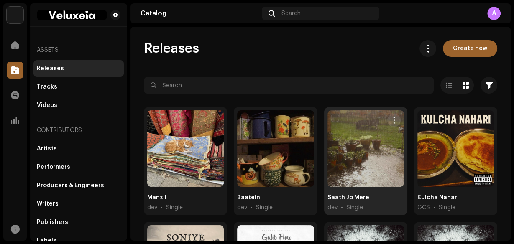
scroll to position [167, 0]
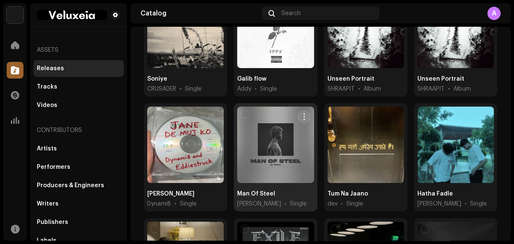
click at [293, 173] on div at bounding box center [275, 145] width 77 height 77
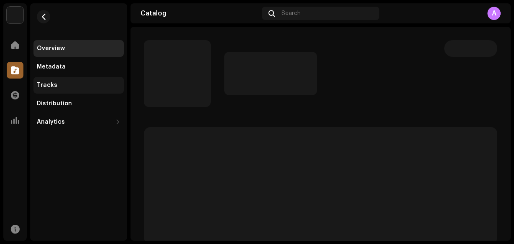
click at [64, 82] on div "Tracks" at bounding box center [79, 85] width 84 height 7
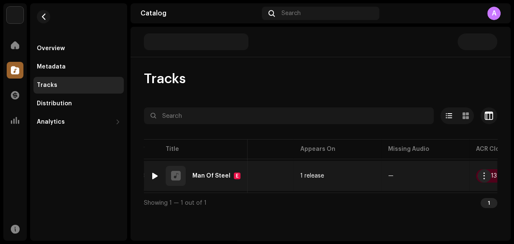
scroll to position [0, 280]
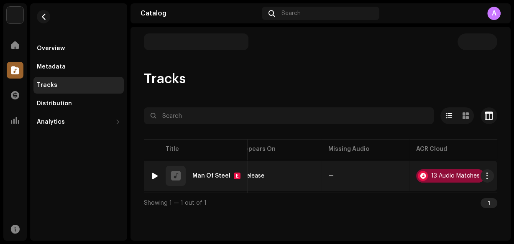
click at [431, 176] on div "13 Audio Matches" at bounding box center [455, 176] width 49 height 6
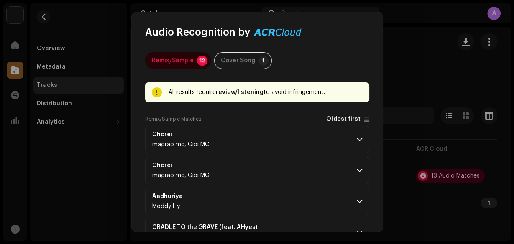
drag, startPoint x: 360, startPoint y: 115, endPoint x: 362, endPoint y: 121, distance: 5.7
click at [359, 144] on p-accordion-header "Chorei magrão mc, Gibi MC" at bounding box center [257, 140] width 224 height 28
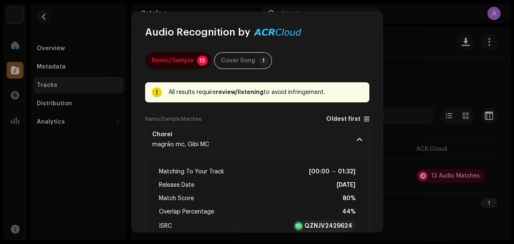
click at [364, 121] on span at bounding box center [366, 119] width 5 height 7
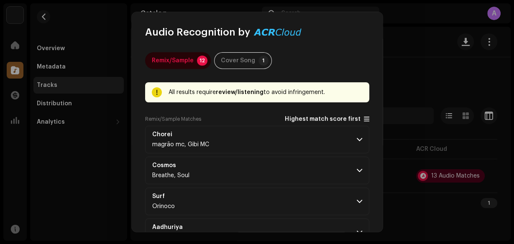
click at [364, 121] on span at bounding box center [366, 119] width 5 height 7
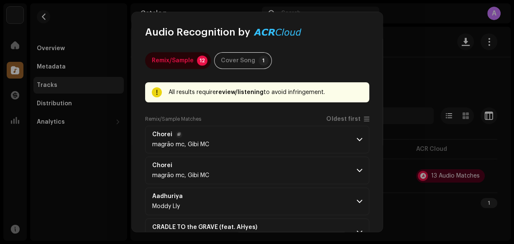
click at [359, 133] on p-accordion-header "Chorei magrão mc, Gibi MC" at bounding box center [257, 140] width 224 height 28
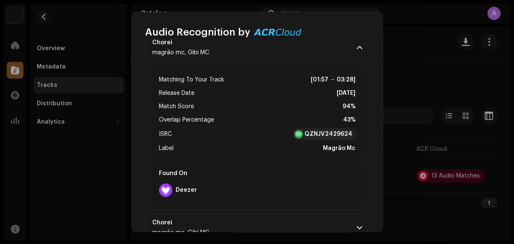
scroll to position [100, 0]
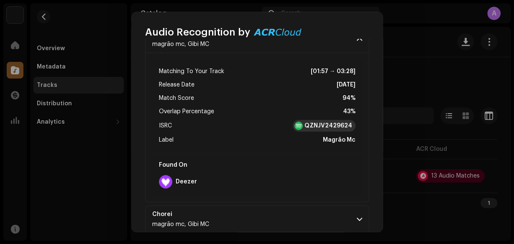
click at [340, 130] on div "QZNJV2429624" at bounding box center [324, 126] width 63 height 12
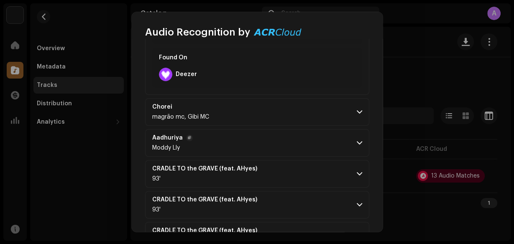
scroll to position [234, 0]
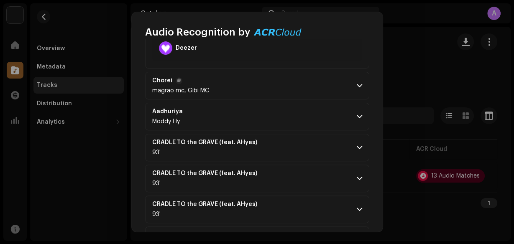
click at [352, 84] on p-accordion-header "Chorei magrão mc, Gibi MC" at bounding box center [257, 86] width 224 height 28
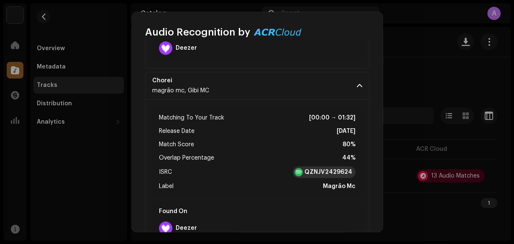
click at [331, 168] on strong "QZNJV2429624" at bounding box center [329, 172] width 48 height 8
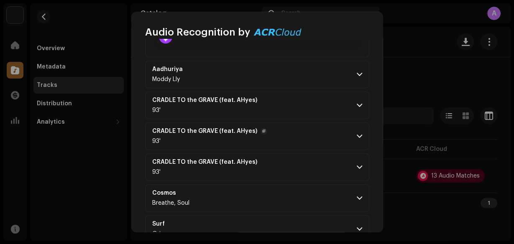
scroll to position [435, 0]
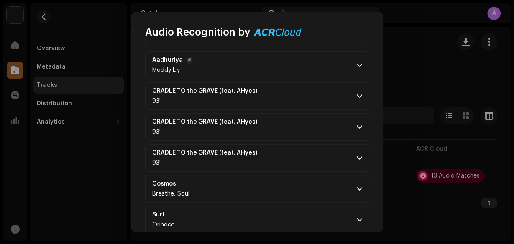
click at [361, 67] on p-accordion-header "[PERSON_NAME] Lly" at bounding box center [257, 65] width 224 height 28
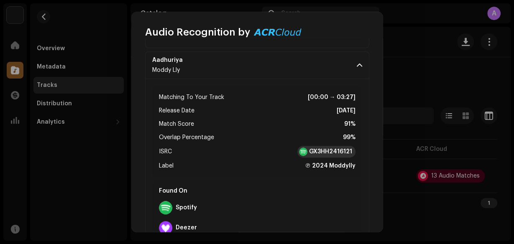
click at [339, 148] on strong "GX3HH2416121" at bounding box center [330, 152] width 43 height 8
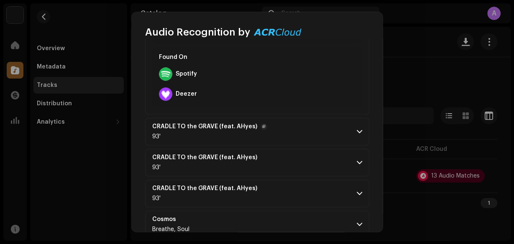
click at [358, 130] on span at bounding box center [359, 131] width 5 height 7
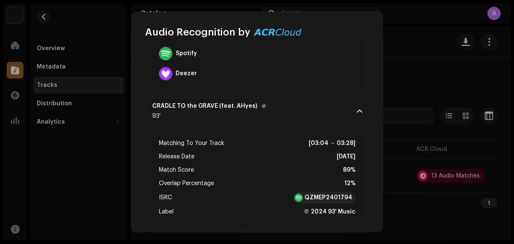
scroll to position [636, 0]
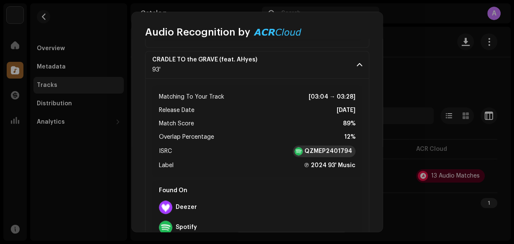
click at [339, 150] on strong "QZMEP2401794" at bounding box center [329, 151] width 48 height 8
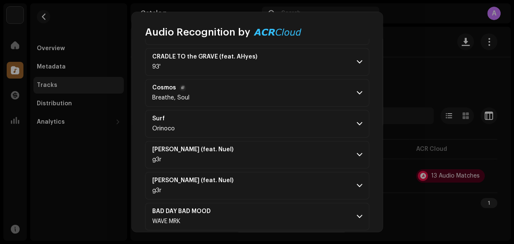
click at [331, 90] on p-accordion-header "Cosmos Breathe, Soul" at bounding box center [257, 93] width 224 height 28
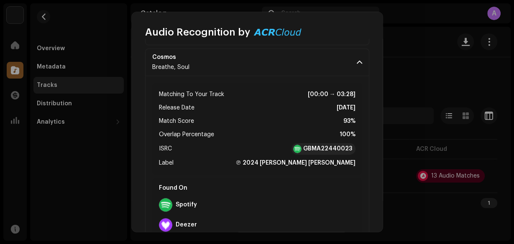
scroll to position [904, 0]
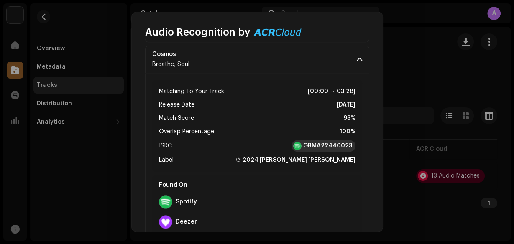
click at [336, 144] on strong "GBMA22440023" at bounding box center [327, 146] width 49 height 8
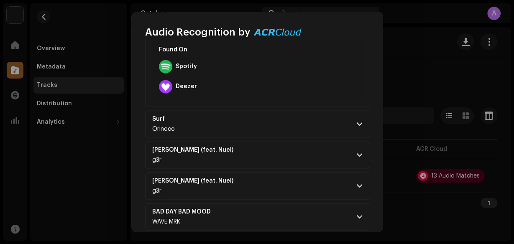
scroll to position [1078, 0]
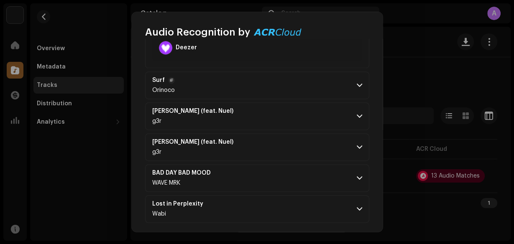
click at [277, 83] on p-accordion-header "Surf Orinoco" at bounding box center [257, 86] width 224 height 28
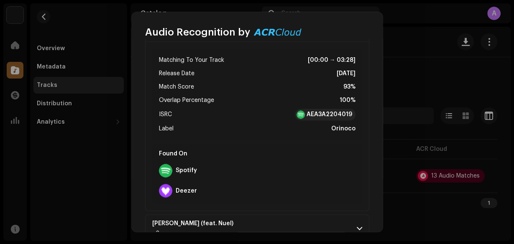
scroll to position [1145, 0]
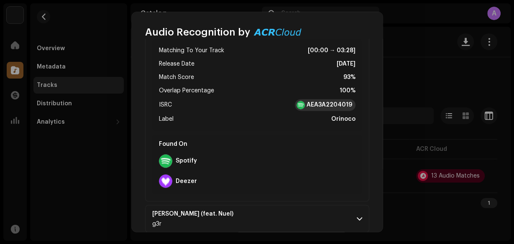
click at [344, 101] on strong "AEA3A2204019" at bounding box center [330, 105] width 46 height 8
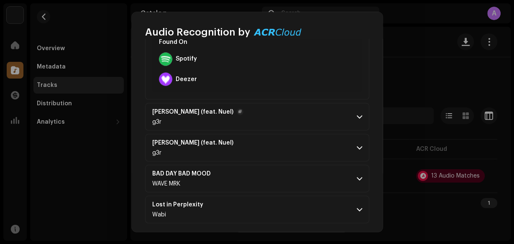
click at [264, 115] on p-accordion-header "[PERSON_NAME] (feat. Nuel) g3r" at bounding box center [257, 117] width 224 height 28
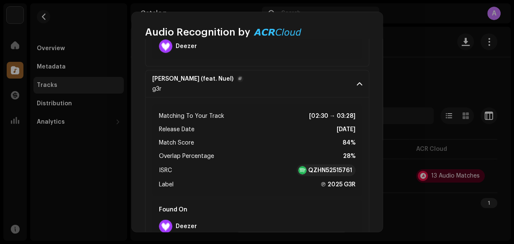
scroll to position [1281, 0]
click at [327, 166] on strong "QZHN52515761" at bounding box center [330, 170] width 44 height 8
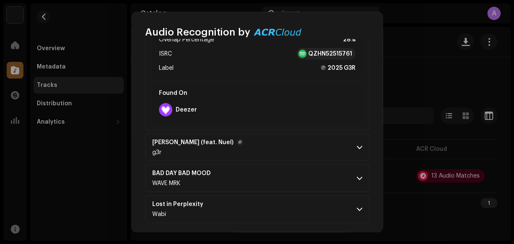
click at [287, 142] on p-accordion-header "[PERSON_NAME] (feat. Nuel) g3r" at bounding box center [257, 148] width 224 height 28
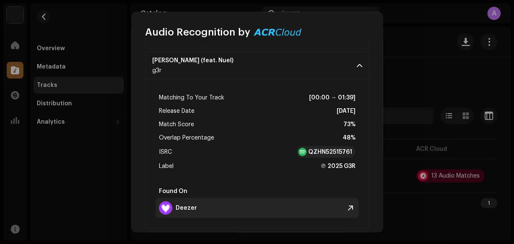
scroll to position [1531, 0]
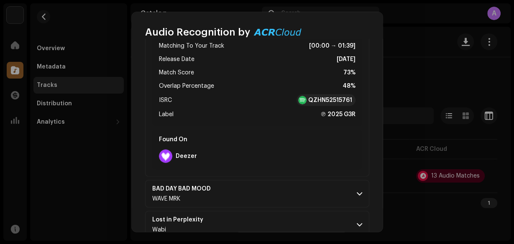
click at [336, 90] on ul "Matching To Your Track [00:00 → 01:39] Release Date [DATE] Match Score 73% Over…" at bounding box center [257, 80] width 197 height 79
click at [337, 96] on strong "QZHN52515761" at bounding box center [330, 100] width 44 height 8
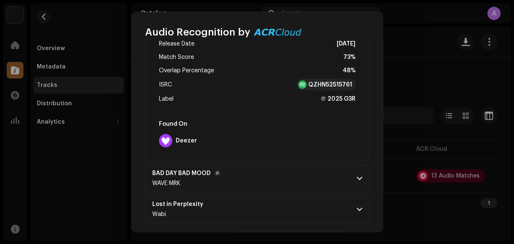
click at [260, 167] on p-accordion-header "BAD DAY BAD MOOD WAVE MRK" at bounding box center [257, 179] width 224 height 28
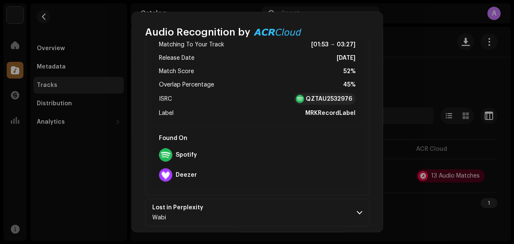
scroll to position [1713, 0]
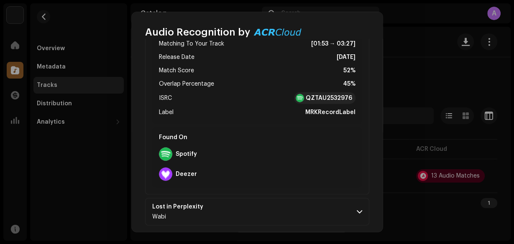
click at [323, 84] on ul "Matching To Your Track [01:53 → 03:27] Release Date [DATE] Match Score 52% Over…" at bounding box center [257, 78] width 197 height 79
click at [323, 98] on div "QZTAU2532976" at bounding box center [325, 98] width 62 height 12
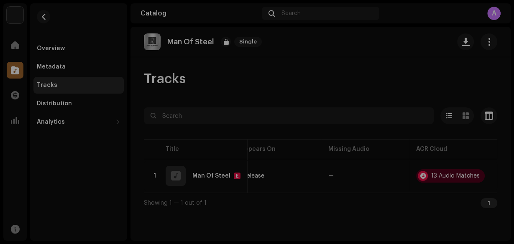
click at [433, 43] on div "Audio Recognition by Remix/Sample 12 Cover Song 1 All results require review/li…" at bounding box center [257, 122] width 514 height 244
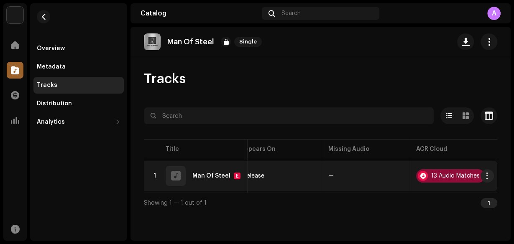
scroll to position [2052, 0]
click at [430, 169] on td "13 Audio Matches" at bounding box center [454, 176] width 88 height 30
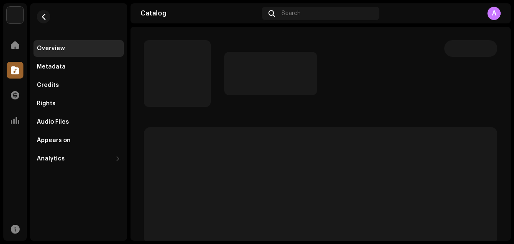
click at [46, 23] on re-m-nav-back at bounding box center [43, 21] width 20 height 37
click at [47, 21] on button "button" at bounding box center [43, 16] width 13 height 13
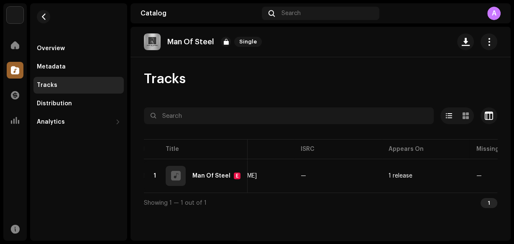
scroll to position [0, 280]
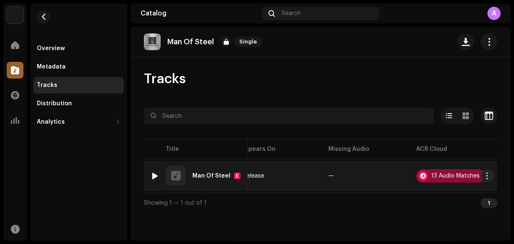
click at [460, 181] on div "13 Audio Matches" at bounding box center [450, 175] width 69 height 13
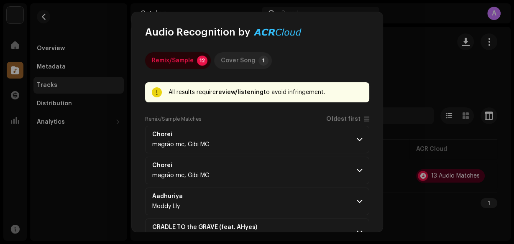
click at [236, 60] on div "Cover Song" at bounding box center [238, 60] width 34 height 17
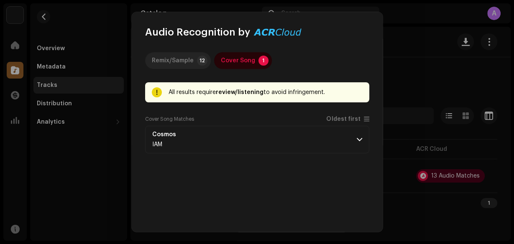
click at [181, 59] on div "Remix/Sample" at bounding box center [173, 60] width 42 height 17
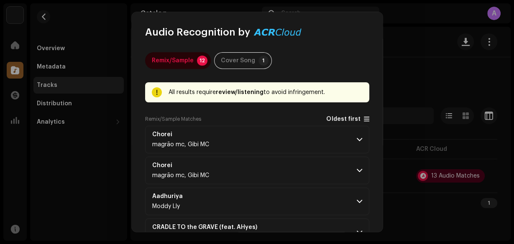
click at [364, 120] on span at bounding box center [366, 119] width 5 height 7
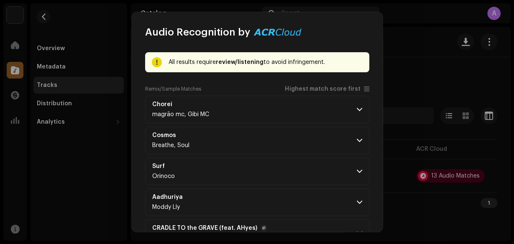
scroll to position [0, 0]
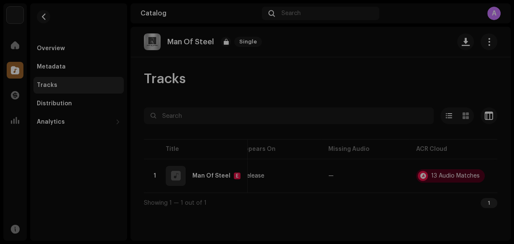
click at [469, 57] on div "Audio Recognition by Remix/Sample 12 Cover Song 1 All results require review/li…" at bounding box center [257, 122] width 514 height 244
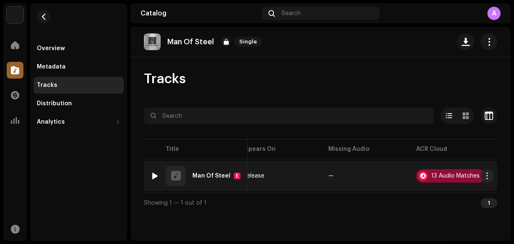
click at [448, 179] on div "13 Audio Matches" at bounding box center [450, 175] width 69 height 13
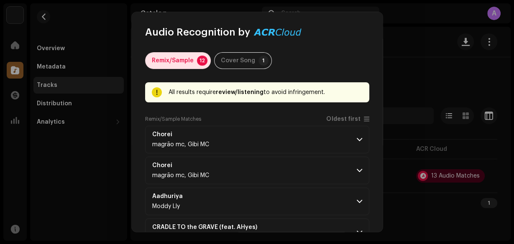
click at [200, 61] on p-badge "12" at bounding box center [202, 61] width 10 height 10
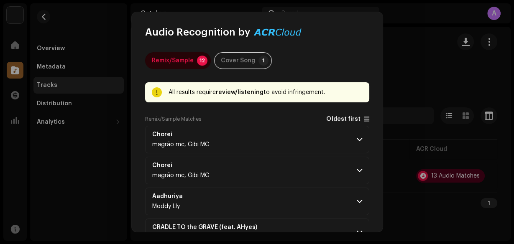
click at [364, 119] on span at bounding box center [366, 119] width 5 height 7
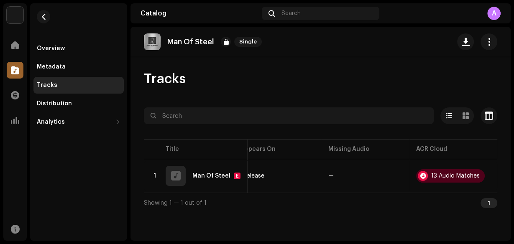
click at [430, 74] on div "Audio Recognition by Remix/Sample 12 Cover Song 1 All results require review/li…" at bounding box center [257, 122] width 514 height 244
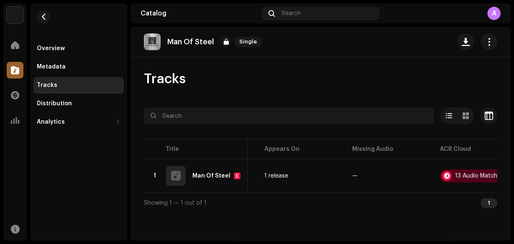
scroll to position [0, 280]
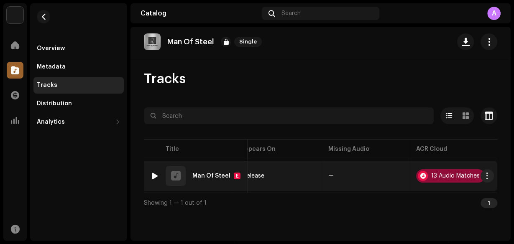
click at [418, 177] on div at bounding box center [423, 176] width 10 height 10
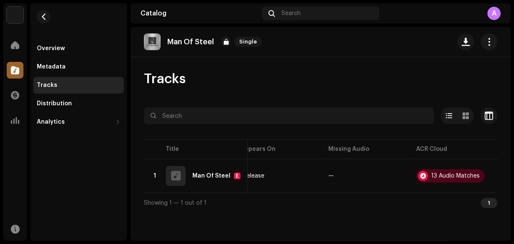
click at [398, 106] on div "Audio Recognition by Remix/Sample 12 Cover Song 1 All results require review/li…" at bounding box center [257, 122] width 514 height 244
click at [42, 18] on span "button" at bounding box center [44, 16] width 6 height 7
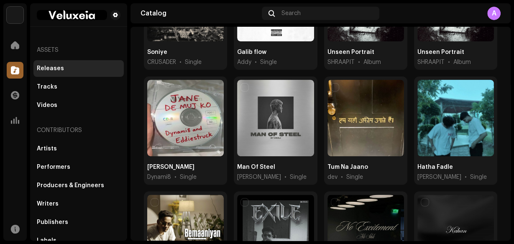
scroll to position [268, 0]
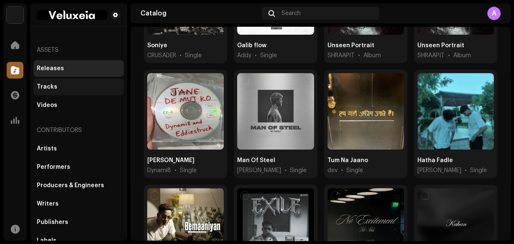
click at [83, 88] on div "Tracks" at bounding box center [79, 87] width 84 height 7
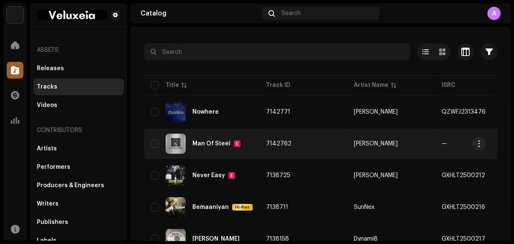
scroll to position [0, 290]
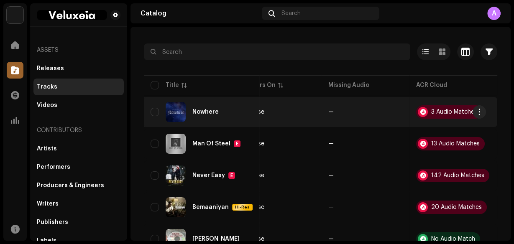
click at [223, 107] on div "Nowhere" at bounding box center [202, 112] width 102 height 20
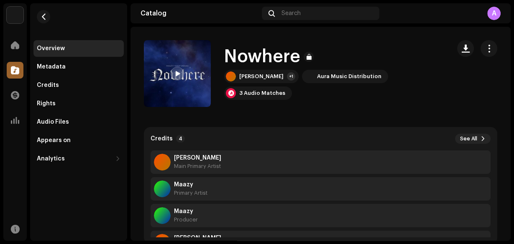
click at [493, 10] on div "A" at bounding box center [493, 13] width 13 height 13
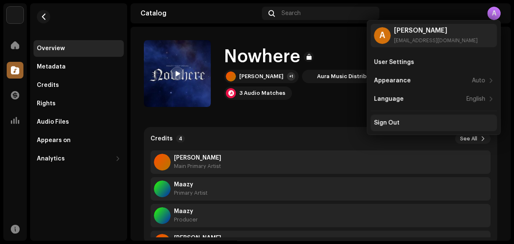
click at [402, 118] on div "Sign Out" at bounding box center [434, 123] width 126 height 17
